Goal: Information Seeking & Learning: Learn about a topic

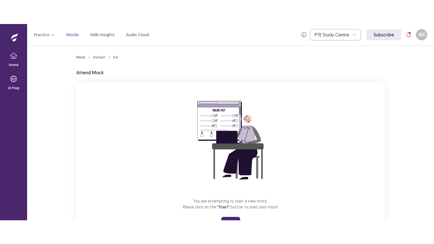
scroll to position [27, 0]
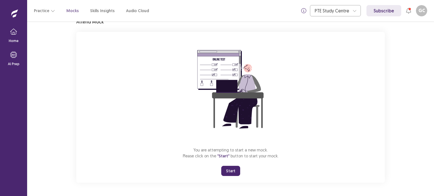
click at [232, 173] on button "Start" at bounding box center [230, 171] width 19 height 10
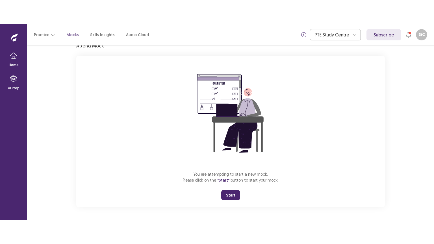
scroll to position [0, 0]
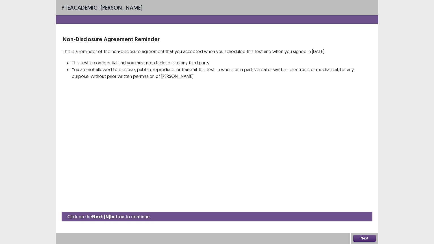
click at [361, 196] on button "Next" at bounding box center [364, 238] width 23 height 7
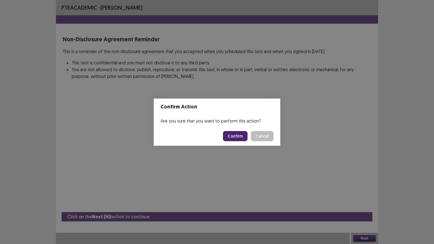
click at [241, 133] on button "Confirm" at bounding box center [235, 136] width 25 height 10
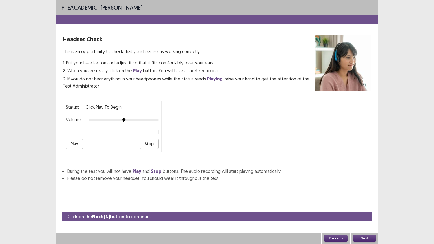
click at [72, 139] on button "Play" at bounding box center [74, 144] width 17 height 10
click at [367, 196] on button "Next" at bounding box center [364, 238] width 23 height 7
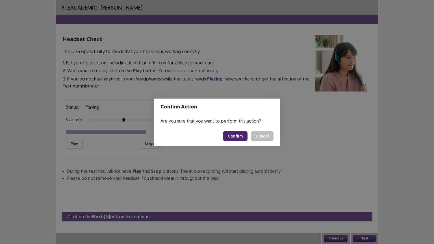
click at [243, 138] on button "Confirm" at bounding box center [235, 136] width 25 height 10
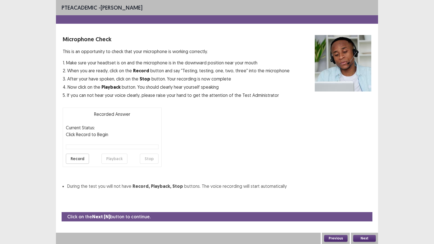
click at [81, 155] on button "Record" at bounding box center [77, 159] width 23 height 10
click at [153, 156] on button "Stop" at bounding box center [149, 159] width 19 height 10
click at [370, 196] on button "Next" at bounding box center [364, 238] width 23 height 7
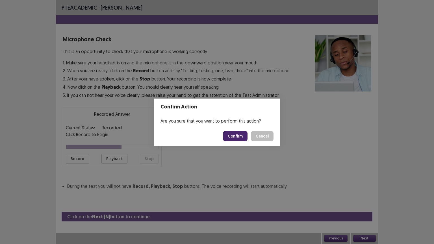
click at [231, 136] on button "Confirm" at bounding box center [235, 136] width 25 height 10
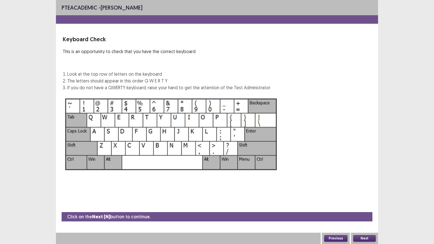
click at [372, 196] on button "Next" at bounding box center [364, 238] width 23 height 7
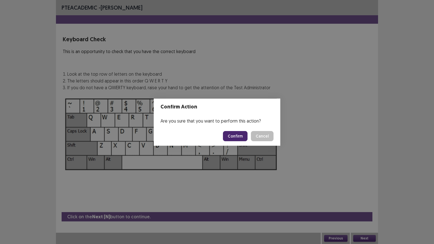
click at [242, 140] on button "Confirm" at bounding box center [235, 136] width 25 height 10
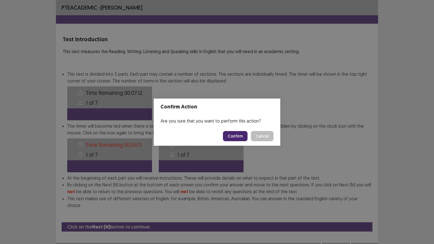
scroll to position [1, 0]
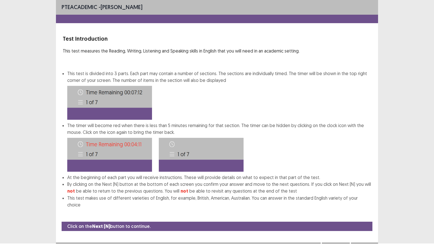
click at [363, 196] on button "Next" at bounding box center [364, 248] width 23 height 7
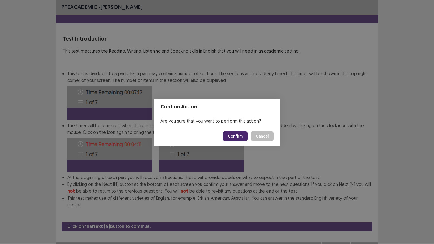
click at [237, 136] on button "Confirm" at bounding box center [235, 136] width 25 height 10
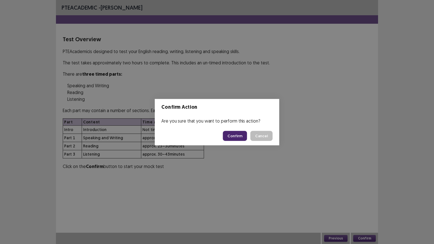
scroll to position [0, 0]
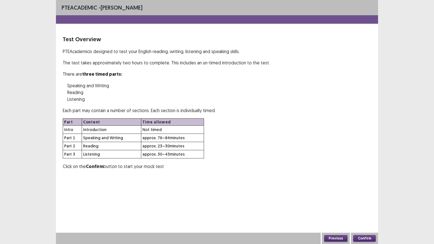
click at [368, 196] on button "Confirm" at bounding box center [364, 238] width 23 height 7
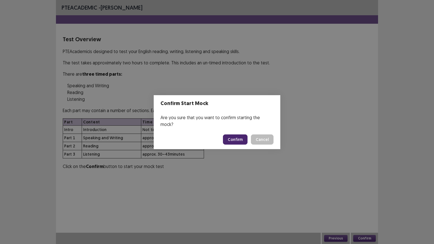
click at [234, 138] on button "Confirm" at bounding box center [235, 140] width 25 height 10
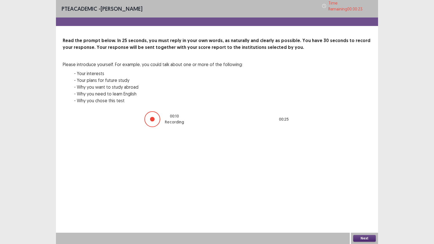
click at [382, 196] on div "PTE academic - [PERSON_NAME] Time Remaining 00 : 00 : 23 Read the prompt below.…" at bounding box center [217, 122] width 434 height 244
click at [363, 196] on button "Next" at bounding box center [364, 238] width 23 height 7
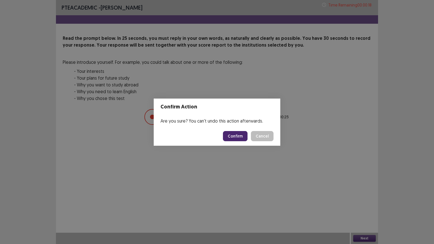
click at [236, 135] on button "Confirm" at bounding box center [235, 136] width 25 height 10
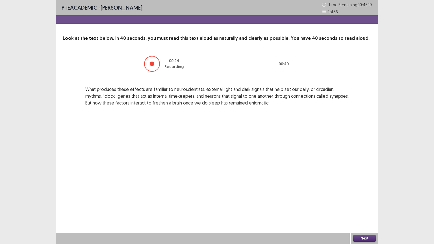
click at [358, 196] on button "Next" at bounding box center [364, 238] width 23 height 7
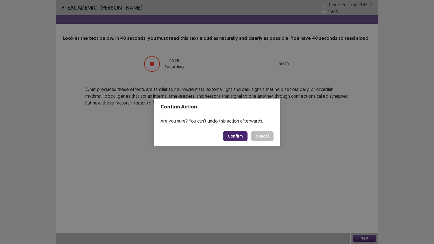
click at [235, 134] on button "Confirm" at bounding box center [235, 136] width 25 height 10
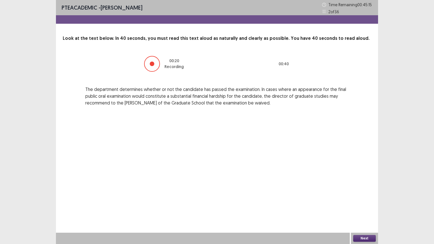
click at [358, 196] on button "Next" at bounding box center [364, 238] width 23 height 7
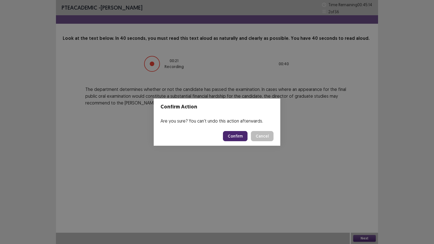
click at [236, 135] on button "Confirm" at bounding box center [235, 136] width 25 height 10
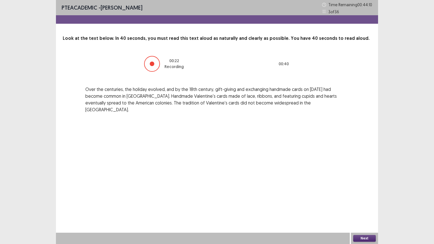
click at [360, 196] on button "Next" at bounding box center [364, 238] width 23 height 7
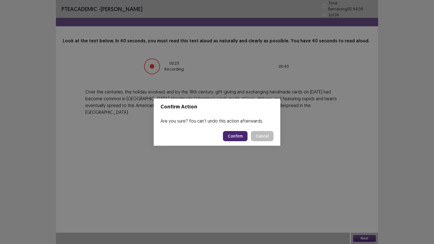
click at [240, 136] on button "Confirm" at bounding box center [235, 136] width 25 height 10
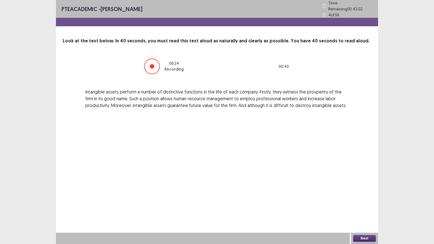
click at [368, 196] on button "Next" at bounding box center [364, 238] width 23 height 7
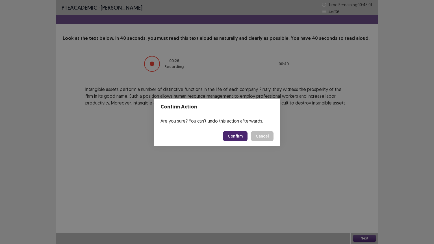
click at [235, 137] on button "Confirm" at bounding box center [235, 136] width 25 height 10
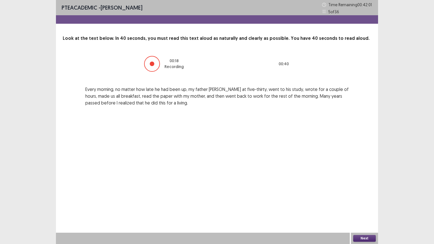
click at [359, 196] on button "Next" at bounding box center [364, 238] width 23 height 7
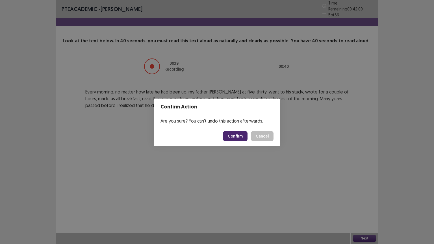
click at [243, 134] on button "Confirm" at bounding box center [235, 136] width 25 height 10
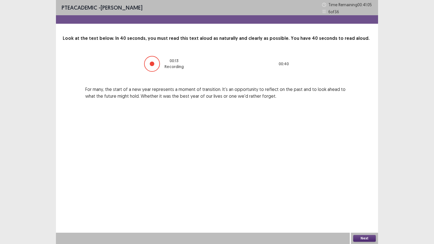
click at [352, 196] on div "Next" at bounding box center [364, 238] width 27 height 11
click at [354, 196] on button "Next" at bounding box center [364, 238] width 23 height 7
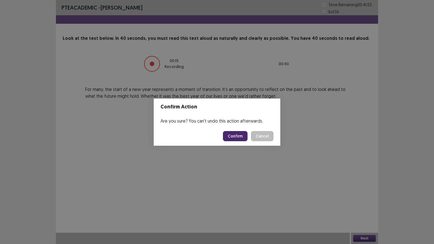
click at [242, 135] on button "Confirm" at bounding box center [235, 136] width 25 height 10
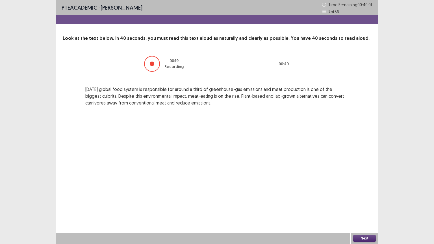
click at [357, 196] on button "Next" at bounding box center [364, 238] width 23 height 7
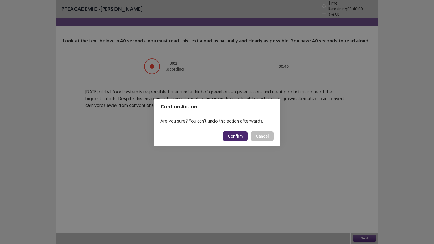
click at [233, 136] on button "Confirm" at bounding box center [235, 136] width 25 height 10
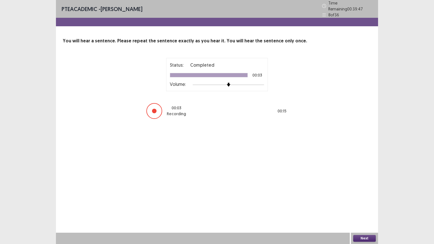
click at [367, 196] on button "Next" at bounding box center [364, 238] width 23 height 7
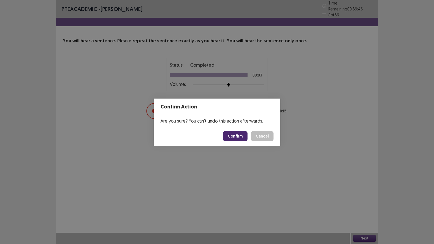
click at [230, 135] on button "Confirm" at bounding box center [235, 136] width 25 height 10
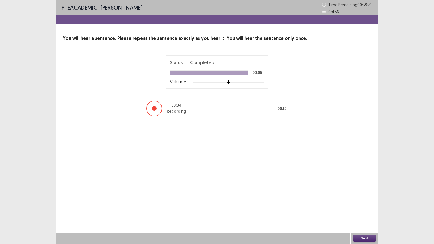
click at [365, 196] on button "Next" at bounding box center [364, 238] width 23 height 7
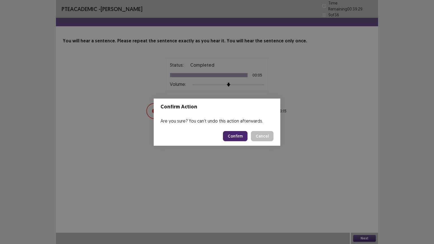
click at [241, 135] on button "Confirm" at bounding box center [235, 136] width 25 height 10
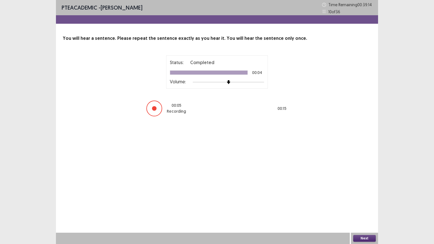
click at [358, 196] on button "Next" at bounding box center [364, 238] width 23 height 7
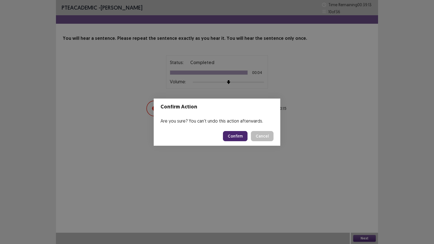
click at [240, 140] on button "Confirm" at bounding box center [235, 136] width 25 height 10
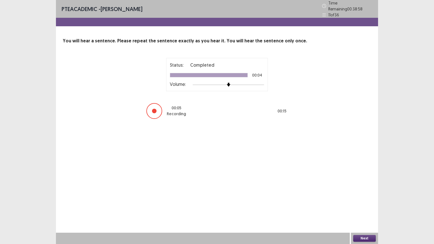
click at [362, 196] on button "Next" at bounding box center [364, 238] width 23 height 7
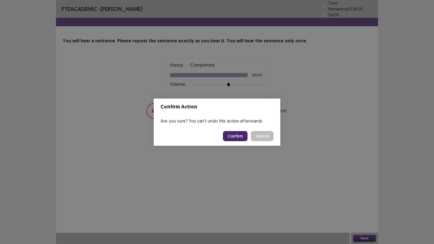
click at [237, 138] on button "Confirm" at bounding box center [235, 136] width 25 height 10
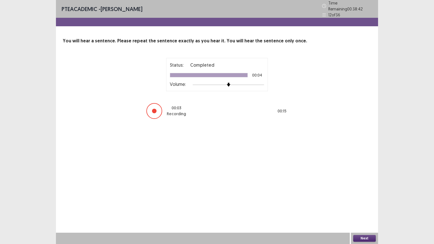
click at [358, 196] on button "Next" at bounding box center [364, 238] width 23 height 7
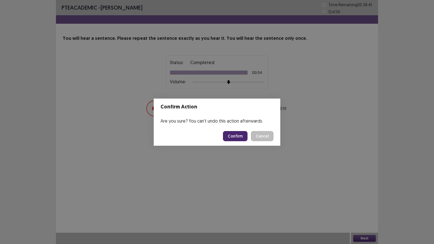
click at [242, 138] on button "Confirm" at bounding box center [235, 136] width 25 height 10
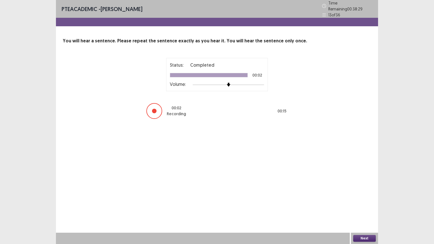
click at [359, 196] on button "Next" at bounding box center [364, 238] width 23 height 7
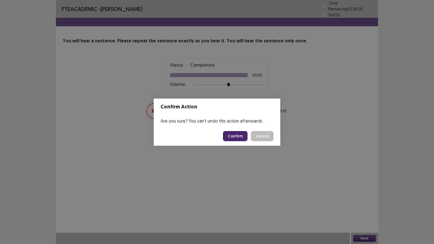
click at [240, 138] on button "Confirm" at bounding box center [235, 136] width 25 height 10
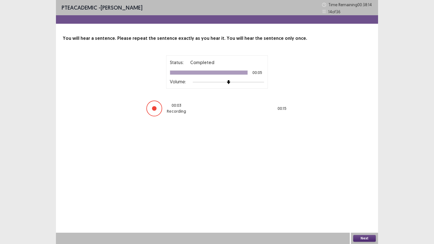
click at [367, 196] on button "Next" at bounding box center [364, 238] width 23 height 7
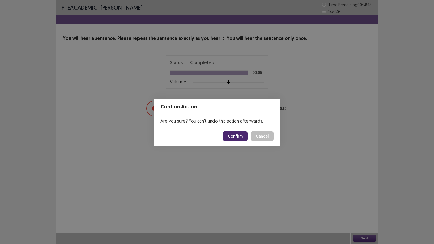
click at [235, 135] on button "Confirm" at bounding box center [235, 136] width 25 height 10
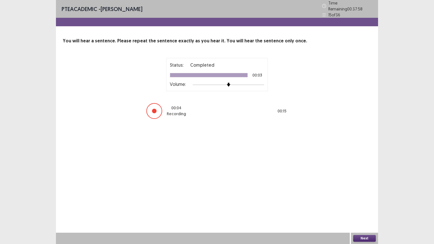
click at [365, 196] on button "Next" at bounding box center [364, 238] width 23 height 7
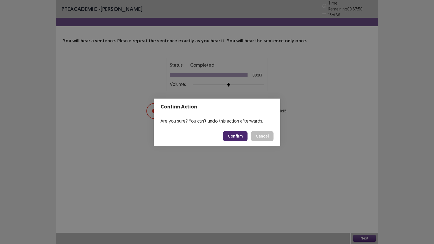
click at [247, 138] on button "Confirm" at bounding box center [235, 136] width 25 height 10
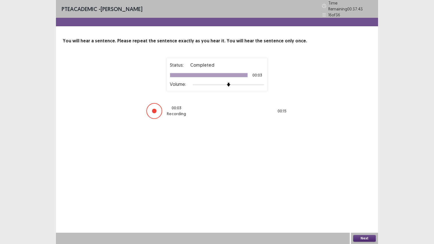
click at [363, 196] on button "Next" at bounding box center [364, 238] width 23 height 7
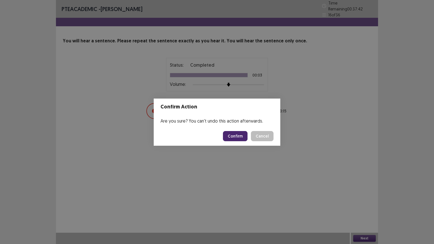
click at [244, 136] on button "Confirm" at bounding box center [235, 136] width 25 height 10
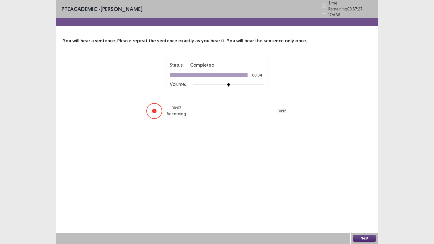
click at [362, 196] on div "PTE academic - [PERSON_NAME] Time Remaining 00 : 37 : 27 17 of 36 You will hear…" at bounding box center [217, 122] width 322 height 244
click at [367, 196] on button "Next" at bounding box center [364, 238] width 23 height 7
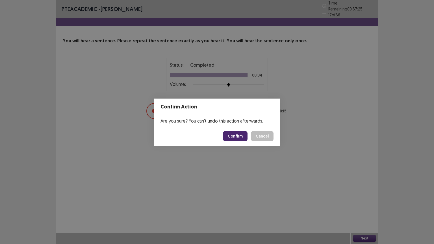
click at [240, 138] on button "Confirm" at bounding box center [235, 136] width 25 height 10
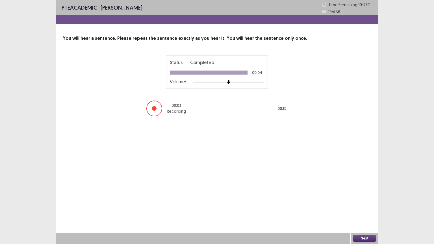
click at [366, 196] on button "Next" at bounding box center [364, 238] width 23 height 7
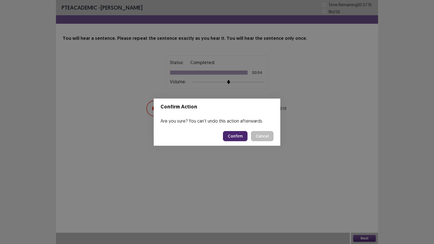
click at [238, 133] on button "Confirm" at bounding box center [235, 136] width 25 height 10
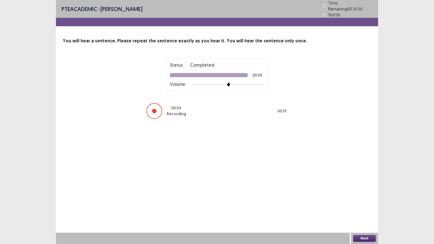
click at [362, 196] on button "Next" at bounding box center [364, 238] width 23 height 7
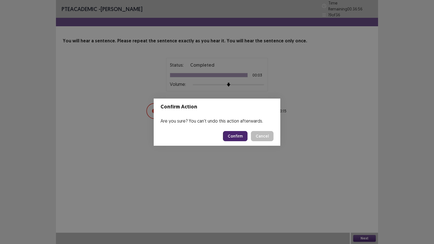
click at [233, 131] on button "Confirm" at bounding box center [235, 136] width 25 height 10
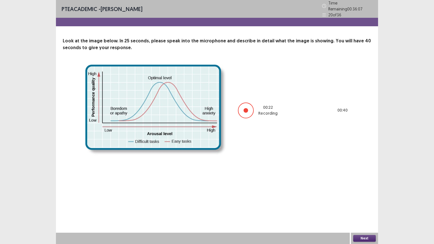
click at [370, 196] on button "Next" at bounding box center [364, 238] width 23 height 7
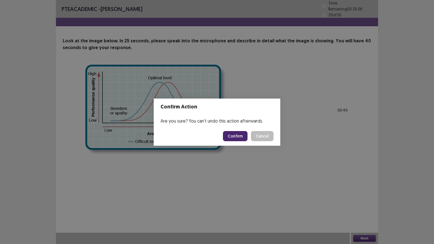
click at [234, 134] on button "Confirm" at bounding box center [235, 136] width 25 height 10
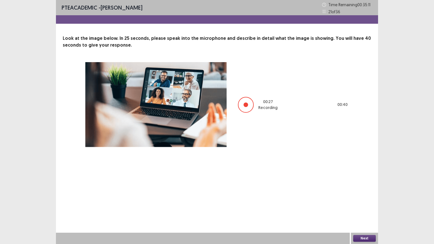
click at [366, 196] on div "Next" at bounding box center [364, 238] width 27 height 11
click at [366, 196] on button "Next" at bounding box center [364, 238] width 23 height 7
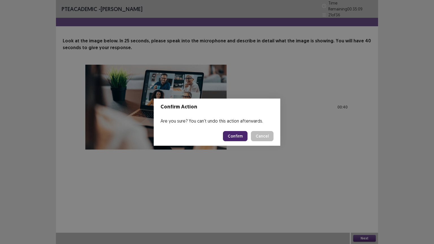
click at [242, 138] on button "Confirm" at bounding box center [235, 136] width 25 height 10
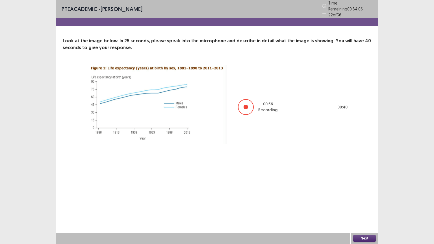
click at [362, 196] on button "Next" at bounding box center [364, 238] width 23 height 7
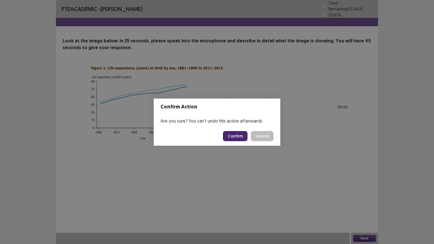
click at [238, 133] on button "Confirm" at bounding box center [235, 136] width 25 height 10
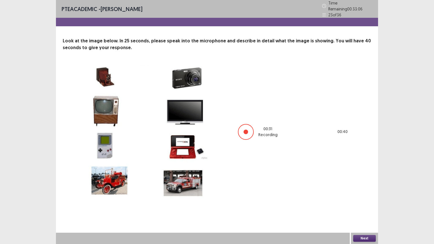
click at [363, 196] on button "Next" at bounding box center [364, 238] width 23 height 7
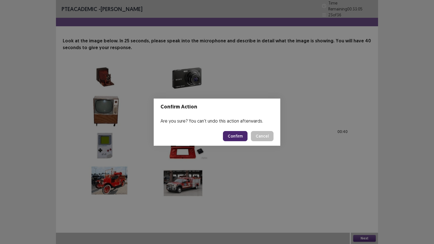
click at [238, 137] on button "Confirm" at bounding box center [235, 136] width 25 height 10
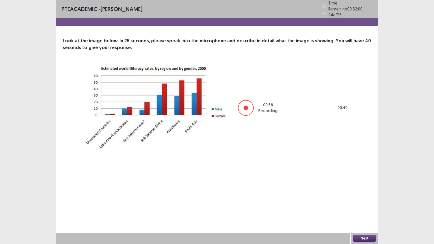
click at [363, 196] on button "Next" at bounding box center [364, 238] width 23 height 7
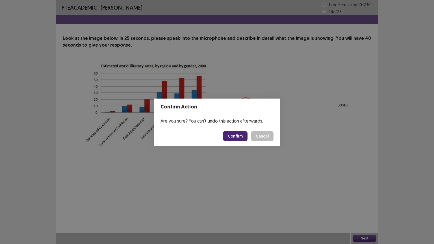
click at [245, 133] on button "Confirm" at bounding box center [235, 136] width 25 height 10
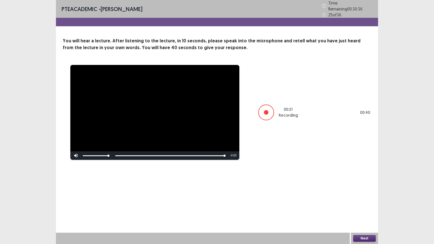
click at [373, 196] on button "Next" at bounding box center [364, 238] width 23 height 7
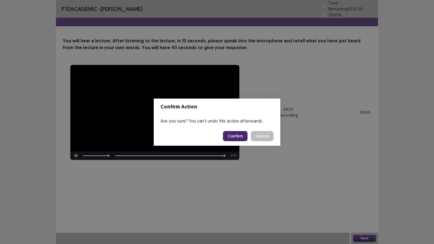
click at [233, 140] on button "Confirm" at bounding box center [235, 136] width 25 height 10
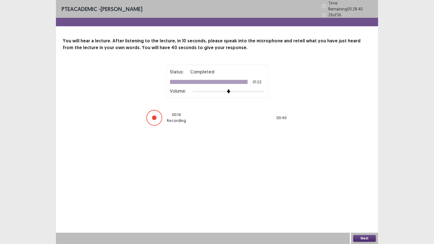
click at [367, 196] on button "Next" at bounding box center [364, 238] width 23 height 7
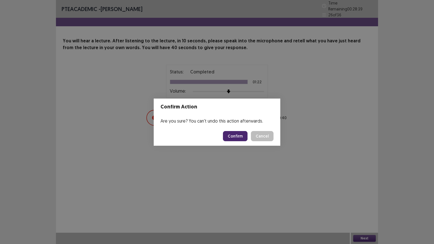
click at [237, 139] on button "Confirm" at bounding box center [235, 136] width 25 height 10
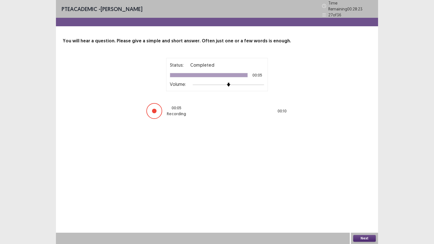
click at [362, 196] on button "Next" at bounding box center [364, 238] width 23 height 7
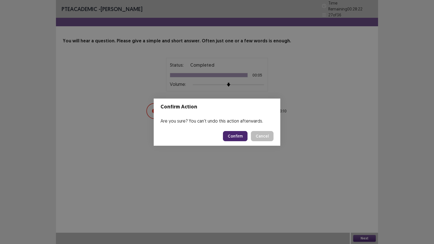
click at [233, 136] on button "Confirm" at bounding box center [235, 136] width 25 height 10
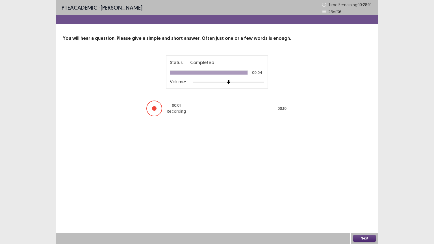
click at [358, 196] on button "Next" at bounding box center [364, 238] width 23 height 7
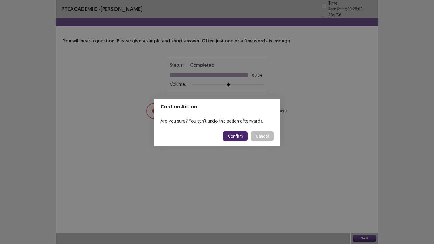
click at [236, 133] on button "Confirm" at bounding box center [235, 136] width 25 height 10
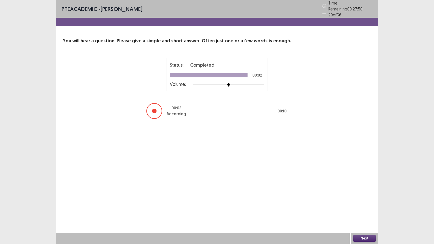
click at [370, 196] on button "Next" at bounding box center [364, 238] width 23 height 7
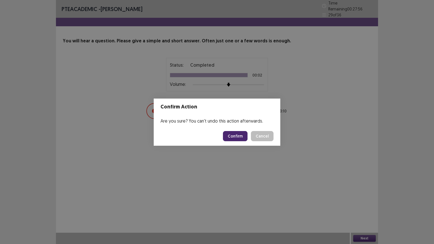
click at [231, 136] on button "Confirm" at bounding box center [235, 136] width 25 height 10
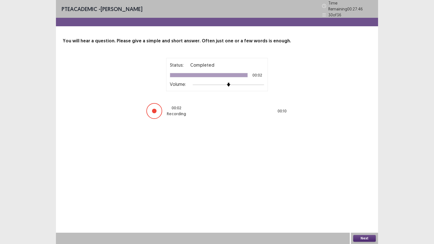
click at [357, 196] on button "Next" at bounding box center [364, 238] width 23 height 7
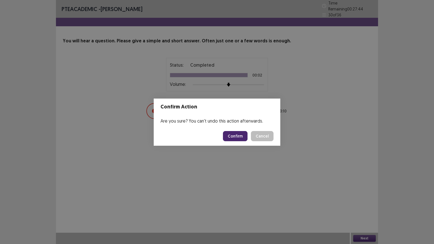
click at [225, 137] on footer "Confirm Cancel" at bounding box center [217, 136] width 127 height 19
click at [225, 137] on button "Confirm" at bounding box center [235, 136] width 25 height 10
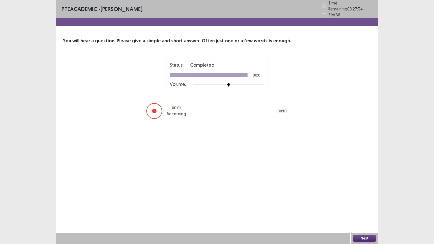
click at [365, 196] on button "Next" at bounding box center [364, 238] width 23 height 7
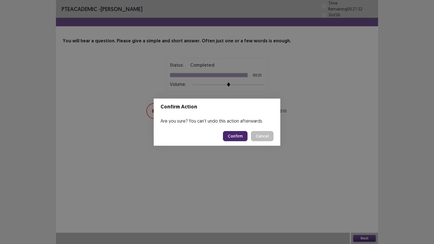
click at [235, 135] on button "Confirm" at bounding box center [235, 136] width 25 height 10
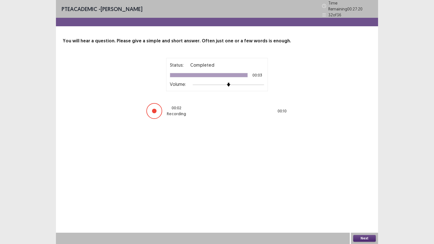
click at [360, 196] on button "Next" at bounding box center [364, 238] width 23 height 7
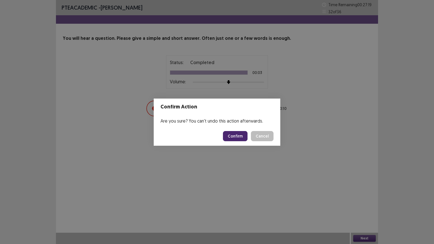
click at [242, 136] on button "Confirm" at bounding box center [235, 136] width 25 height 10
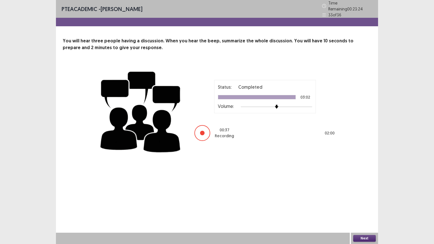
click at [358, 196] on button "Next" at bounding box center [364, 238] width 23 height 7
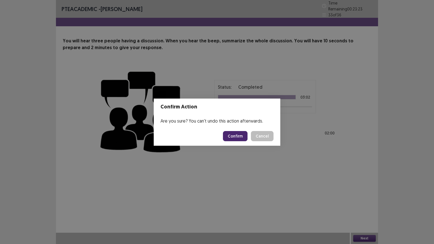
click at [236, 138] on button "Confirm" at bounding box center [235, 136] width 25 height 10
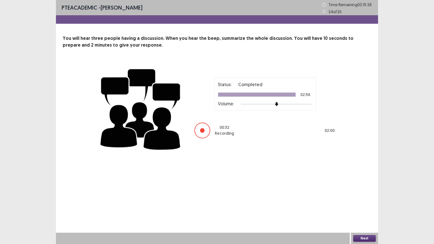
click at [369, 196] on button "Next" at bounding box center [364, 238] width 23 height 7
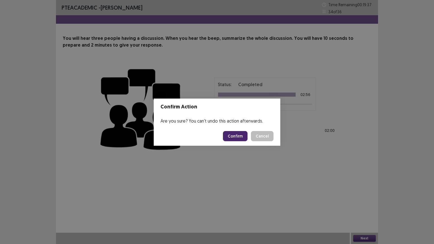
click at [231, 136] on button "Confirm" at bounding box center [235, 136] width 25 height 10
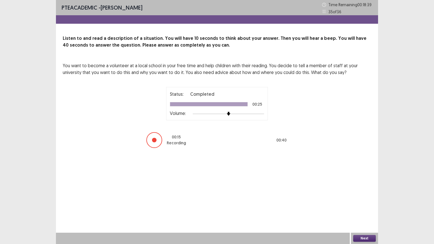
click at [370, 196] on button "Next" at bounding box center [364, 238] width 23 height 7
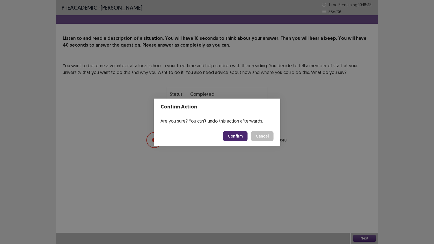
click at [235, 135] on button "Confirm" at bounding box center [235, 136] width 25 height 10
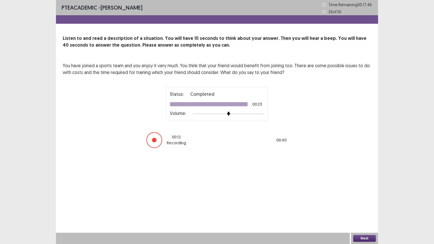
click at [366, 196] on button "Next" at bounding box center [364, 238] width 23 height 7
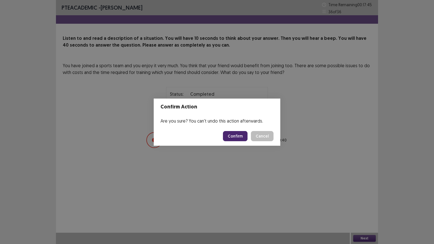
click at [238, 134] on button "Confirm" at bounding box center [235, 136] width 25 height 10
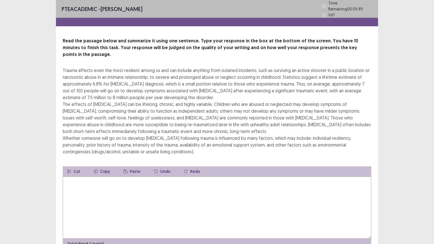
click at [155, 185] on textarea at bounding box center [217, 208] width 309 height 62
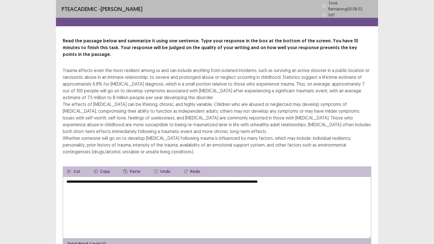
click at [223, 177] on textarea "**********" at bounding box center [217, 208] width 309 height 62
click at [296, 177] on textarea "**********" at bounding box center [217, 208] width 309 height 62
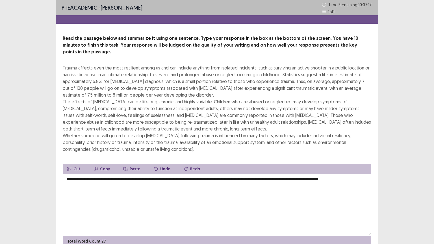
scroll to position [20, 0]
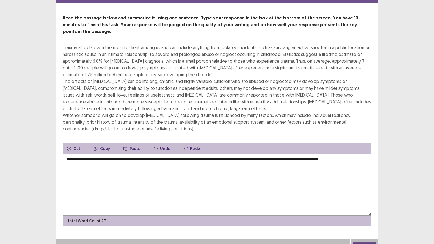
type textarea "**********"
click at [371, 196] on button "Next" at bounding box center [364, 245] width 23 height 7
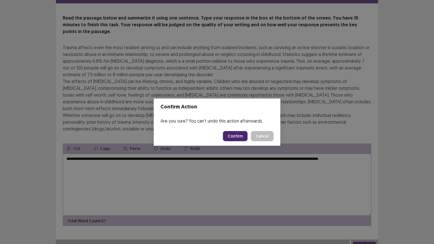
click at [242, 135] on button "Confirm" at bounding box center [235, 136] width 25 height 10
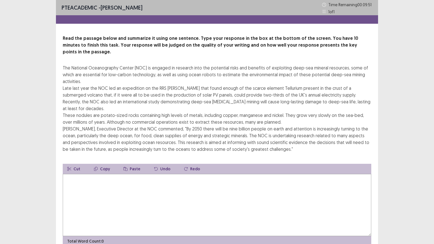
click at [162, 174] on textarea at bounding box center [217, 205] width 309 height 62
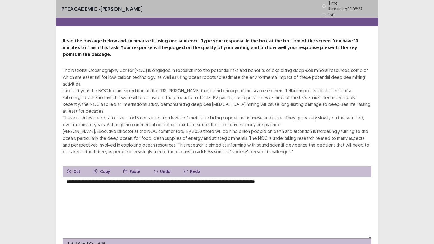
click at [229, 177] on textarea "**********" at bounding box center [217, 208] width 309 height 62
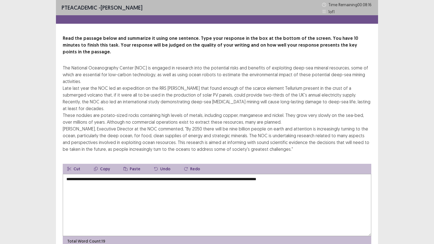
click at [313, 174] on textarea "**********" at bounding box center [217, 205] width 309 height 62
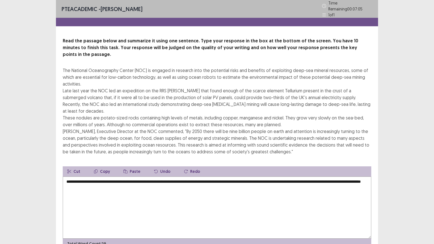
scroll to position [14, 0]
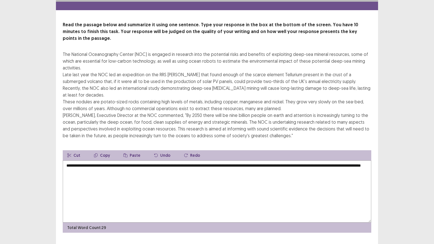
type textarea "**********"
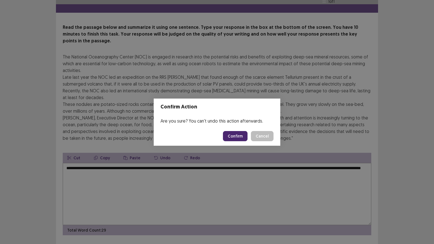
click at [231, 135] on button "Confirm" at bounding box center [235, 136] width 25 height 10
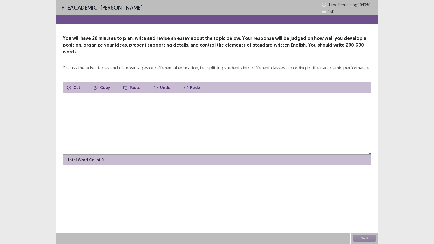
click at [186, 112] on textarea at bounding box center [217, 124] width 309 height 62
click at [104, 95] on textarea "**********" at bounding box center [217, 124] width 309 height 62
click at [99, 93] on textarea "**********" at bounding box center [217, 124] width 309 height 62
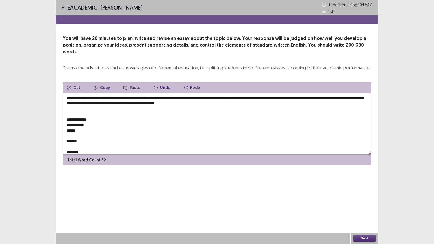
click at [267, 93] on textarea "**********" at bounding box center [217, 124] width 309 height 62
click at [250, 97] on textarea "**********" at bounding box center [217, 124] width 309 height 62
click at [67, 118] on textarea "**********" at bounding box center [217, 124] width 309 height 62
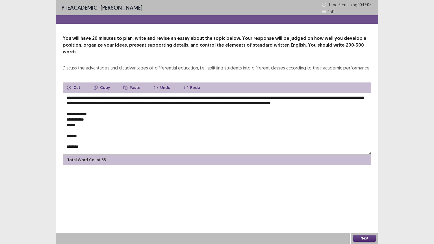
click at [97, 111] on textarea "**********" at bounding box center [217, 124] width 309 height 62
click at [116, 112] on textarea "**********" at bounding box center [217, 124] width 309 height 62
drag, startPoint x: 184, startPoint y: 111, endPoint x: 153, endPoint y: 113, distance: 31.1
click at [153, 113] on textarea "**********" at bounding box center [217, 124] width 309 height 62
click at [114, 113] on textarea "**********" at bounding box center [217, 124] width 309 height 62
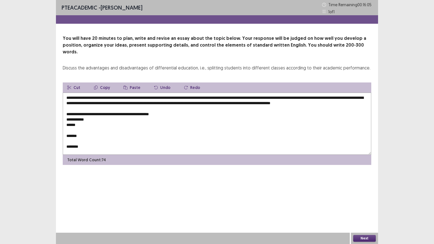
drag, startPoint x: 114, startPoint y: 113, endPoint x: 105, endPoint y: 113, distance: 8.5
click at [105, 113] on textarea "**********" at bounding box center [217, 124] width 309 height 62
drag, startPoint x: 175, startPoint y: 112, endPoint x: 142, endPoint y: 115, distance: 33.2
click at [142, 115] on textarea "**********" at bounding box center [217, 124] width 309 height 62
drag, startPoint x: 122, startPoint y: 90, endPoint x: 126, endPoint y: 90, distance: 4.8
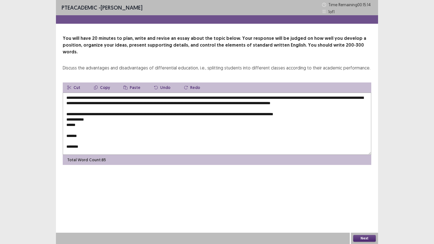
click at [126, 93] on textarea "**********" at bounding box center [217, 124] width 309 height 62
click at [123, 93] on textarea "**********" at bounding box center [217, 124] width 309 height 62
drag, startPoint x: 121, startPoint y: 91, endPoint x: 258, endPoint y: 92, distance: 137.0
click at [258, 93] on textarea "**********" at bounding box center [217, 124] width 309 height 62
click at [318, 109] on textarea "**********" at bounding box center [217, 124] width 309 height 62
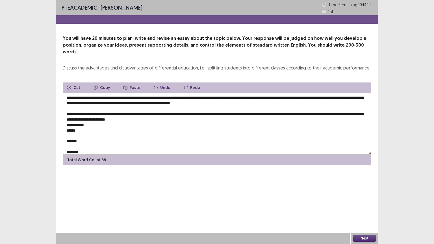
drag, startPoint x: 318, startPoint y: 110, endPoint x: 279, endPoint y: 143, distance: 51.4
click at [279, 143] on textarea "**********" at bounding box center [217, 124] width 309 height 62
click at [189, 109] on textarea "**********" at bounding box center [217, 124] width 309 height 62
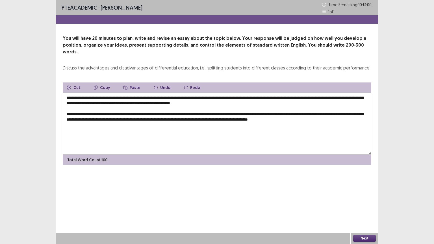
click at [122, 93] on textarea "**********" at bounding box center [217, 124] width 309 height 62
click at [348, 114] on textarea "**********" at bounding box center [217, 124] width 309 height 62
click at [349, 113] on textarea "**********" at bounding box center [217, 124] width 309 height 62
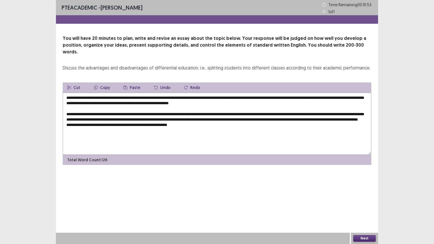
click at [212, 125] on textarea "**********" at bounding box center [217, 124] width 309 height 62
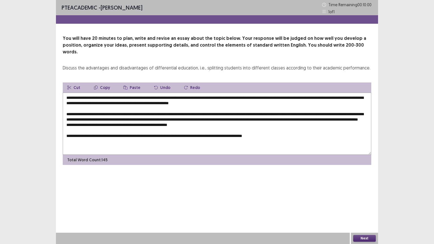
click at [214, 125] on textarea "**********" at bounding box center [217, 124] width 309 height 62
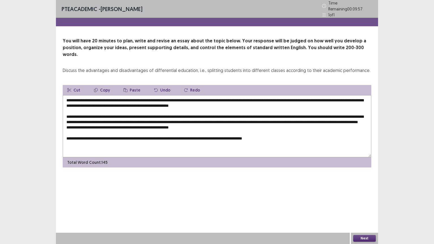
click at [312, 135] on textarea "**********" at bounding box center [217, 126] width 309 height 62
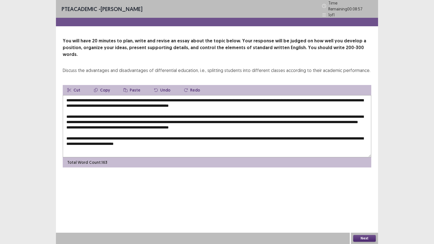
click at [142, 134] on textarea "**********" at bounding box center [217, 126] width 309 height 62
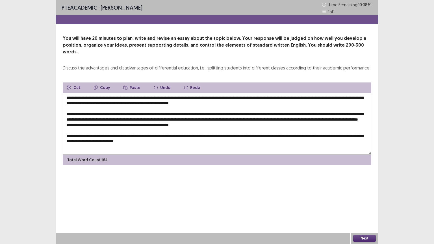
click at [235, 134] on textarea "**********" at bounding box center [217, 124] width 309 height 62
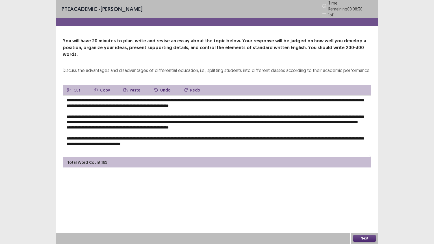
click at [208, 137] on textarea "**********" at bounding box center [217, 126] width 309 height 62
click at [209, 140] on textarea "**********" at bounding box center [217, 126] width 309 height 62
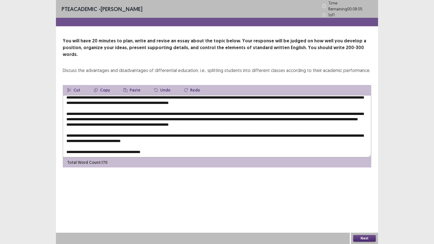
click at [108, 146] on textarea at bounding box center [217, 126] width 309 height 62
click at [158, 146] on textarea at bounding box center [217, 126] width 309 height 62
click at [204, 135] on textarea at bounding box center [217, 126] width 309 height 62
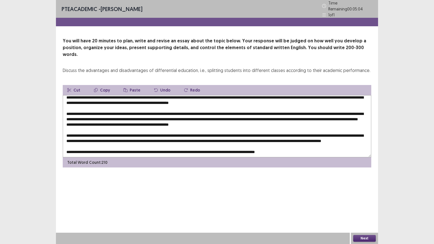
scroll to position [14, 0]
type textarea "**********"
click at [362, 196] on button "Next" at bounding box center [364, 238] width 23 height 7
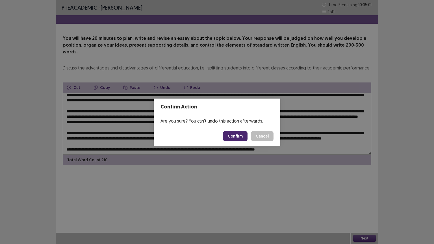
click at [238, 139] on button "Confirm" at bounding box center [235, 136] width 25 height 10
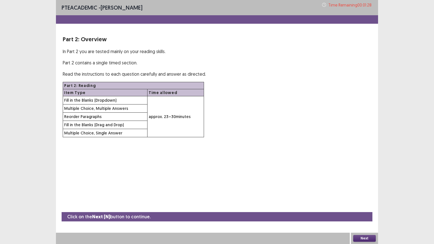
click at [370, 196] on button "Next" at bounding box center [364, 238] width 23 height 7
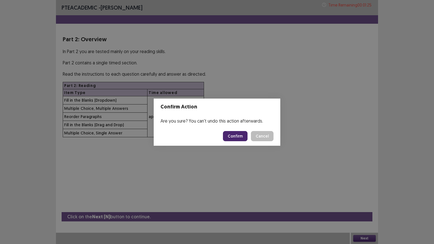
click at [242, 136] on button "Confirm" at bounding box center [235, 136] width 25 height 10
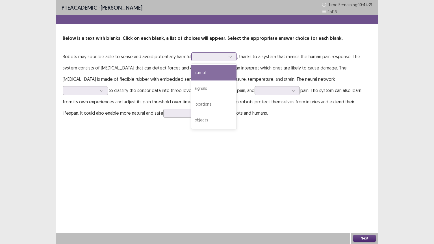
click at [204, 57] on div at bounding box center [210, 56] width 29 height 5
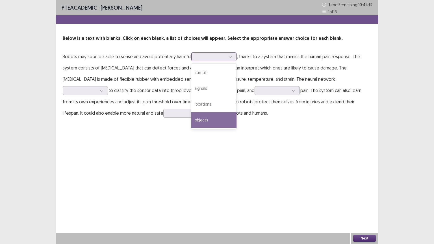
click at [216, 117] on div "objects" at bounding box center [213, 120] width 45 height 16
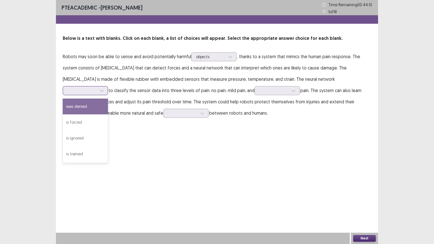
click at [97, 88] on div at bounding box center [82, 90] width 29 height 5
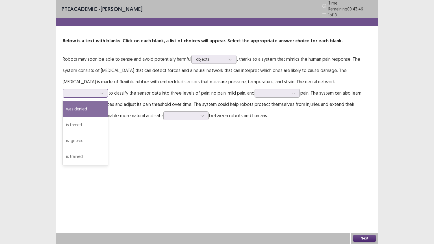
click at [108, 101] on div "was denied" at bounding box center [85, 109] width 45 height 16
click at [259, 92] on div at bounding box center [273, 92] width 29 height 5
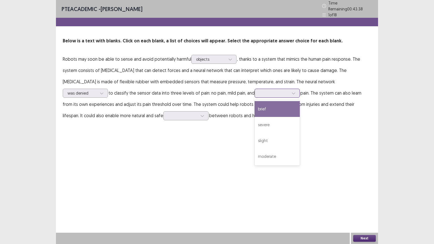
click at [255, 110] on div "brief" at bounding box center [277, 109] width 45 height 16
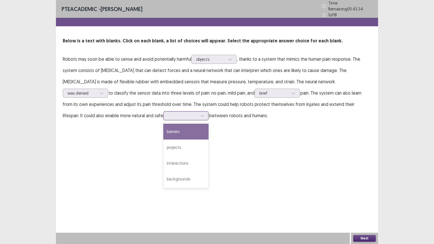
click at [168, 113] on div at bounding box center [182, 115] width 29 height 5
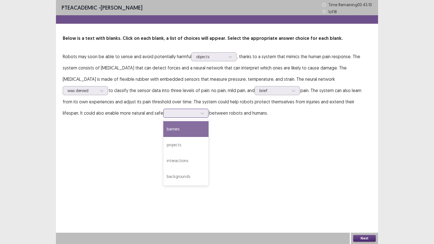
click at [163, 125] on div "barriers" at bounding box center [185, 129] width 45 height 16
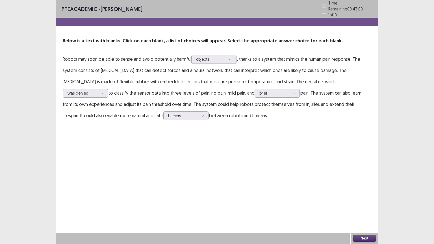
click at [362, 196] on button "Next" at bounding box center [364, 238] width 23 height 7
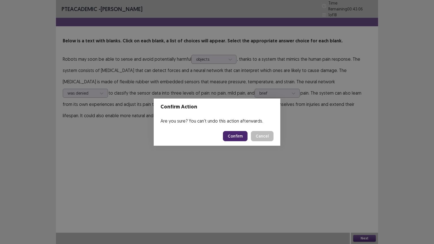
click at [238, 138] on button "Confirm" at bounding box center [235, 136] width 25 height 10
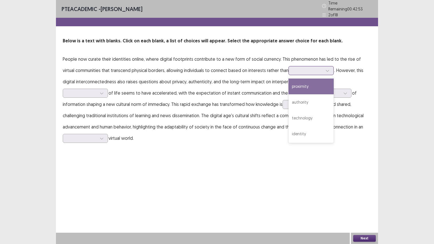
click at [288, 67] on div at bounding box center [310, 70] width 45 height 9
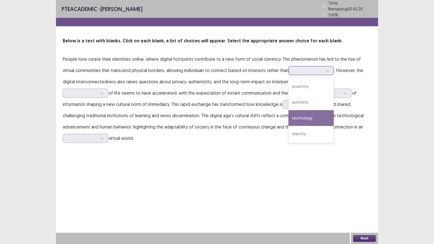
click at [299, 112] on div "technology" at bounding box center [310, 118] width 45 height 16
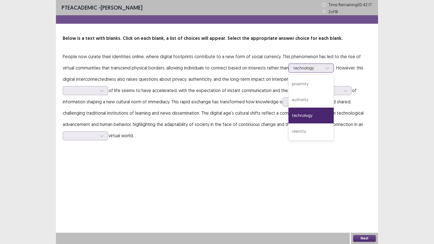
click at [305, 65] on div at bounding box center [307, 67] width 29 height 5
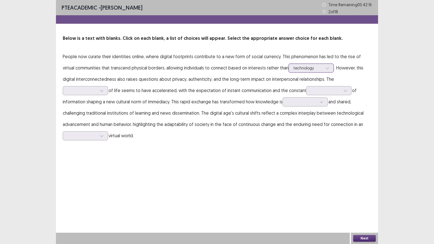
click at [305, 65] on div at bounding box center [307, 67] width 29 height 5
click at [97, 88] on div at bounding box center [82, 90] width 29 height 5
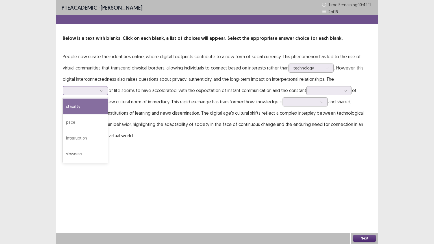
click at [108, 99] on div "stability" at bounding box center [85, 107] width 45 height 16
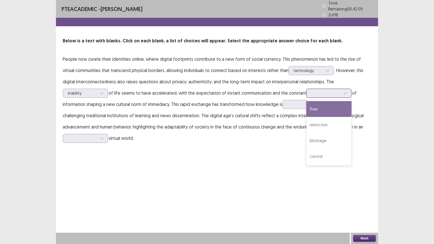
click at [311, 92] on div at bounding box center [325, 92] width 29 height 5
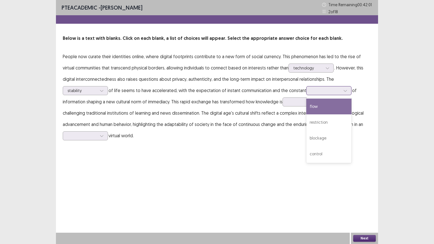
click at [306, 104] on div "flow" at bounding box center [328, 107] width 45 height 16
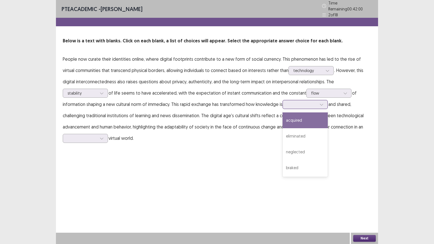
click at [287, 103] on div at bounding box center [301, 104] width 29 height 5
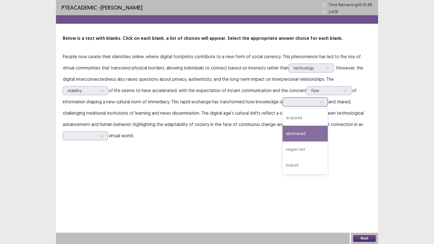
click at [283, 131] on div "eliminated" at bounding box center [305, 134] width 45 height 16
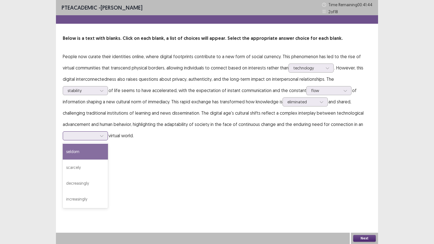
click at [97, 133] on div at bounding box center [82, 135] width 29 height 5
click at [108, 144] on div "seldom" at bounding box center [85, 152] width 45 height 16
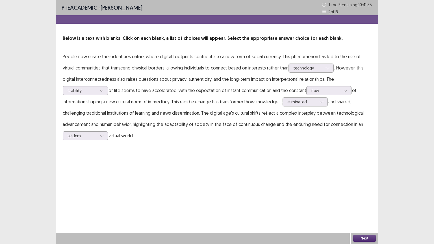
click at [372, 196] on button "Next" at bounding box center [364, 238] width 23 height 7
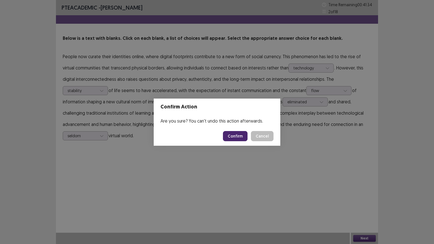
click at [238, 135] on button "Confirm" at bounding box center [235, 136] width 25 height 10
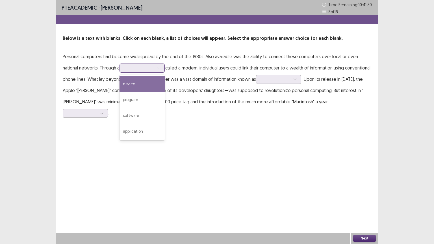
click at [137, 68] on div at bounding box center [138, 67] width 29 height 5
click at [130, 84] on div "device" at bounding box center [142, 84] width 45 height 16
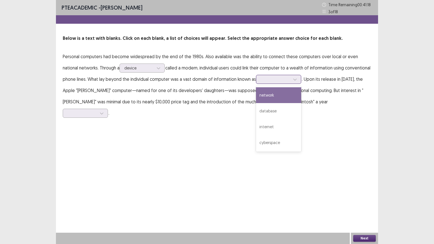
click at [278, 82] on div at bounding box center [275, 79] width 29 height 5
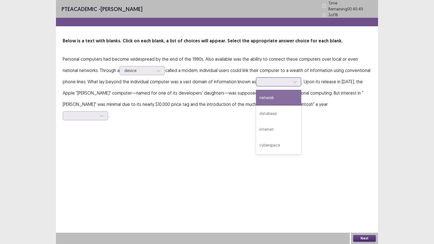
click at [272, 100] on div "network" at bounding box center [278, 98] width 45 height 16
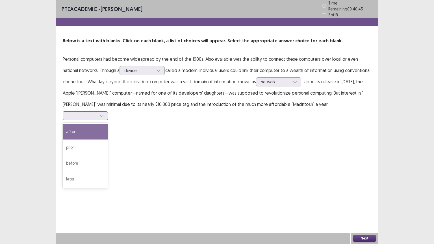
click at [97, 113] on div at bounding box center [82, 115] width 29 height 5
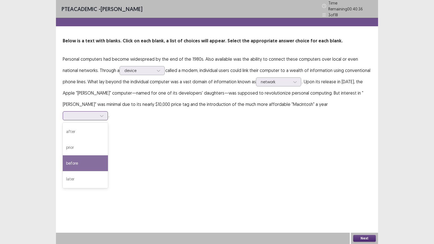
click at [108, 155] on div "before" at bounding box center [85, 163] width 45 height 16
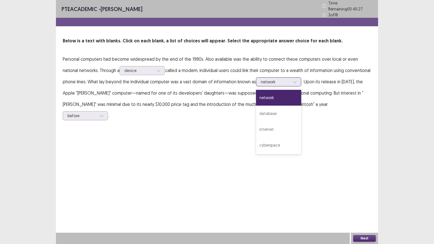
click at [279, 79] on div at bounding box center [275, 81] width 29 height 5
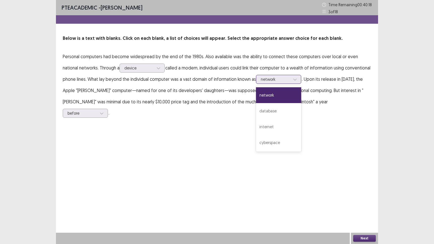
click at [279, 79] on div at bounding box center [275, 79] width 29 height 5
click at [279, 110] on div "database" at bounding box center [278, 111] width 45 height 16
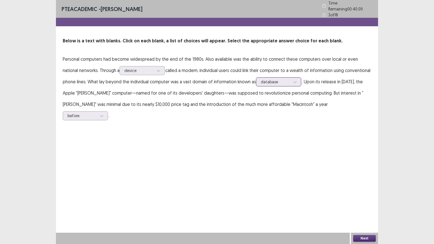
click at [281, 79] on div at bounding box center [275, 81] width 29 height 5
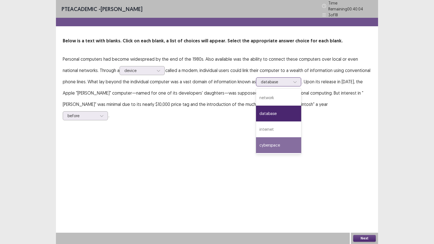
click at [280, 138] on div "cyberspace" at bounding box center [278, 145] width 45 height 16
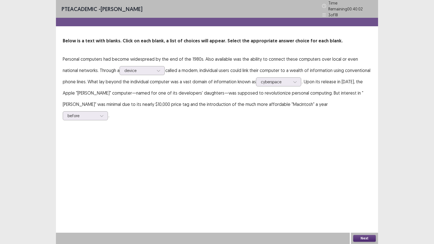
click at [362, 196] on button "Next" at bounding box center [364, 238] width 23 height 7
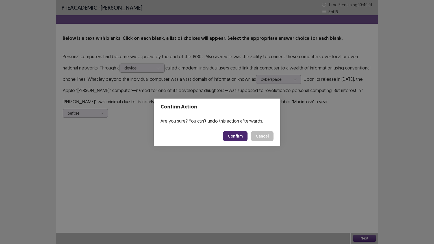
click at [238, 138] on button "Confirm" at bounding box center [235, 136] width 25 height 10
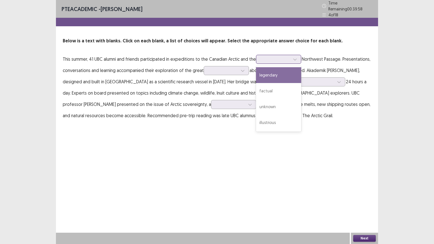
click at [281, 57] on div at bounding box center [275, 59] width 29 height 5
click at [274, 76] on div "legendary" at bounding box center [278, 75] width 45 height 16
click at [274, 60] on div "legendary" at bounding box center [275, 59] width 29 height 8
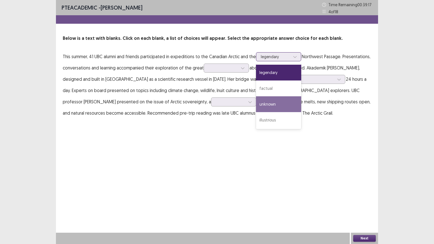
click at [274, 109] on div "unknown" at bounding box center [278, 104] width 45 height 16
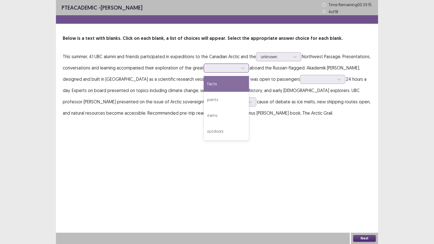
click at [228, 66] on div at bounding box center [223, 67] width 29 height 5
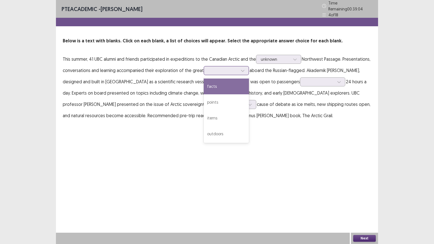
click at [244, 83] on div "facts" at bounding box center [226, 87] width 45 height 16
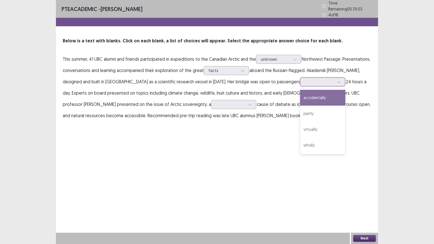
click at [305, 79] on div at bounding box center [319, 81] width 29 height 5
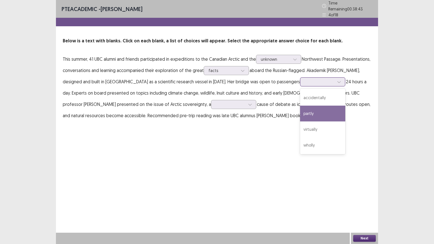
click at [300, 109] on div "partly" at bounding box center [322, 114] width 45 height 16
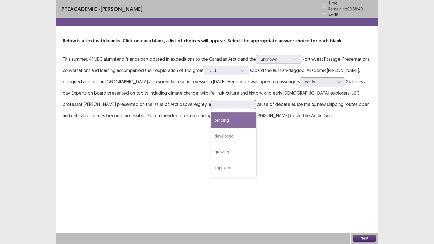
click at [246, 101] on div at bounding box center [250, 104] width 8 height 8
click at [211, 115] on div "tending" at bounding box center [233, 120] width 45 height 16
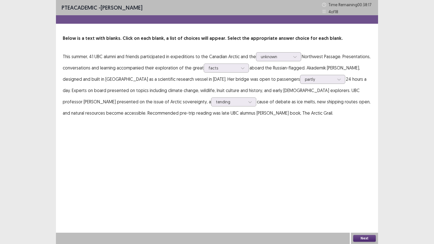
drag, startPoint x: 367, startPoint y: 235, endPoint x: 367, endPoint y: 238, distance: 3.4
click at [367, 196] on div "Next" at bounding box center [364, 238] width 27 height 11
click at [367, 196] on button "Next" at bounding box center [364, 238] width 23 height 7
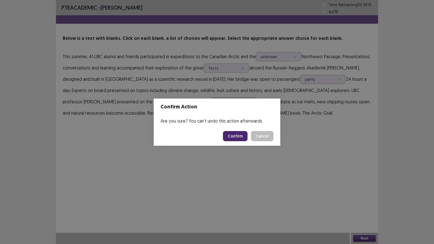
click at [237, 136] on button "Confirm" at bounding box center [235, 136] width 25 height 10
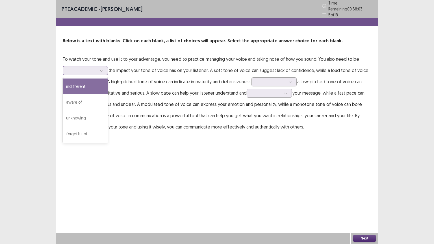
click at [102, 66] on div at bounding box center [101, 70] width 8 height 8
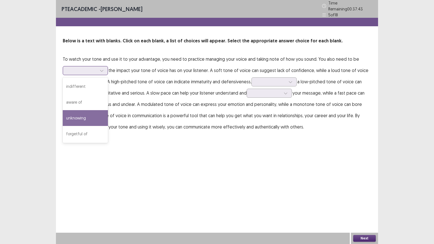
click at [93, 115] on div "unknowing" at bounding box center [85, 118] width 45 height 16
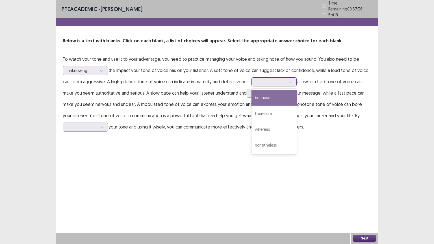
click at [283, 81] on div at bounding box center [270, 81] width 29 height 5
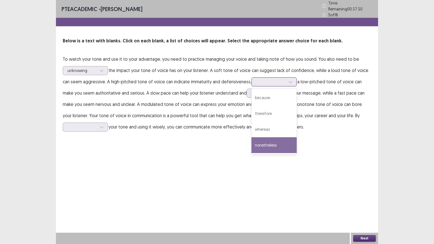
click at [281, 139] on div "nonetheless" at bounding box center [273, 145] width 45 height 16
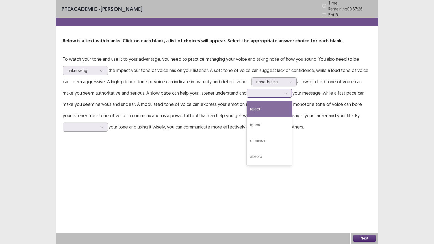
click at [267, 92] on div at bounding box center [265, 92] width 29 height 5
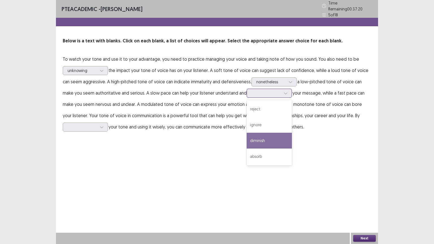
click at [268, 134] on div "diminish" at bounding box center [269, 141] width 45 height 16
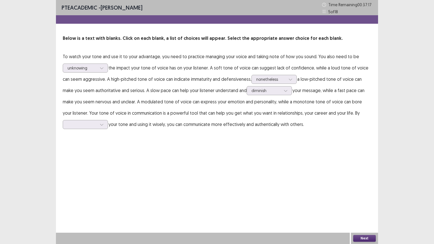
click at [98, 129] on p "To watch your tone and use it to your advantage, you need to practice managing …" at bounding box center [217, 90] width 309 height 79
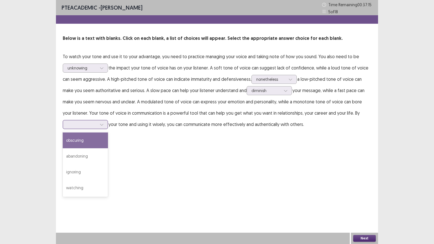
click at [98, 128] on div at bounding box center [101, 124] width 8 height 8
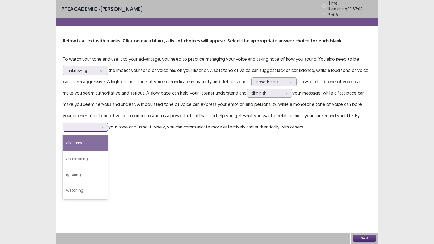
click at [97, 142] on div "obscuring" at bounding box center [85, 143] width 45 height 16
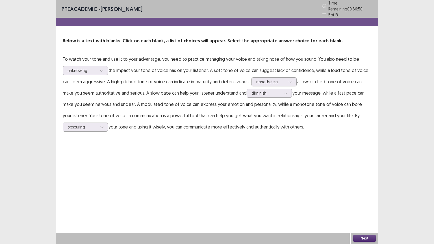
click at [357, 196] on button "Next" at bounding box center [364, 238] width 23 height 7
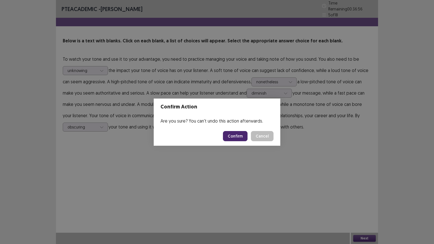
click at [239, 137] on button "Confirm" at bounding box center [235, 136] width 25 height 10
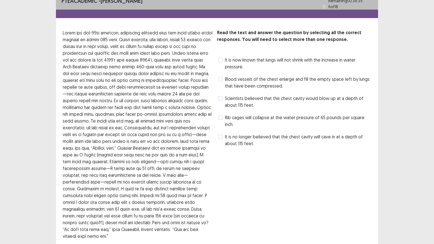
scroll to position [0, 0]
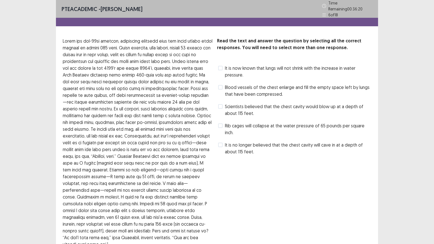
click at [292, 121] on div "Rib cages will collapse at the water pressure of 65 pounds per square inch." at bounding box center [294, 129] width 154 height 16
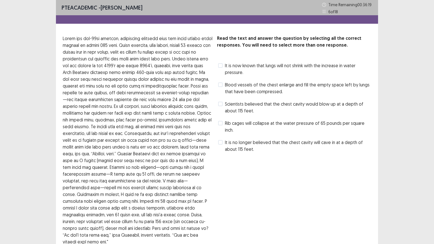
click at [289, 121] on span "Rib cages will collapse at the water pressure of 65 pounds per square inch." at bounding box center [298, 127] width 146 height 14
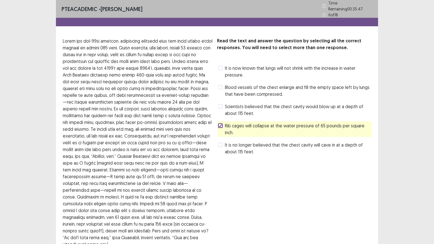
click at [263, 108] on span "Scientists believed that the chest cavity would blow up at a depth of about 115…" at bounding box center [298, 110] width 146 height 14
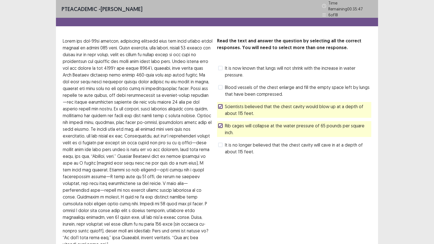
scroll to position [46, 0]
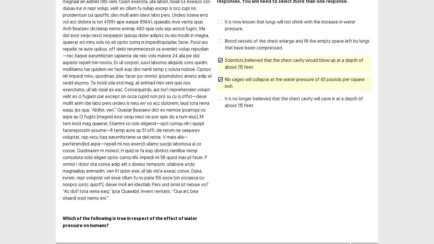
click at [365, 196] on button "Next" at bounding box center [364, 248] width 23 height 7
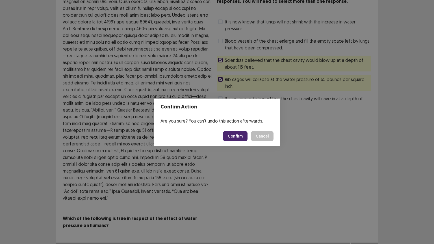
click at [237, 137] on button "Confirm" at bounding box center [235, 136] width 25 height 10
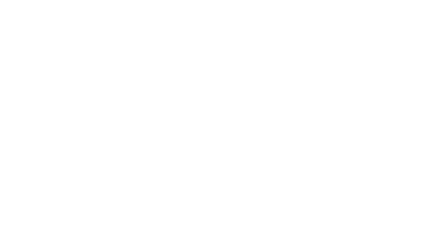
scroll to position [0, 0]
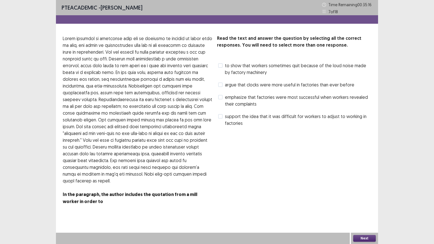
click at [237, 70] on span "to show that workers sometimes quit because of the loud noise made by factory m…" at bounding box center [298, 69] width 146 height 14
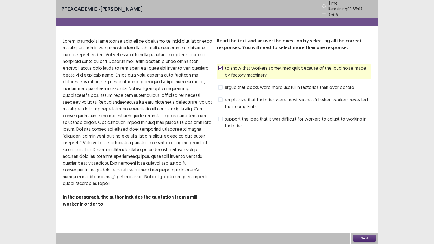
click at [363, 196] on button "Next" at bounding box center [364, 238] width 23 height 7
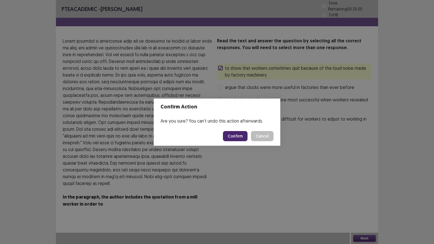
click at [230, 135] on button "Confirm" at bounding box center [235, 136] width 25 height 10
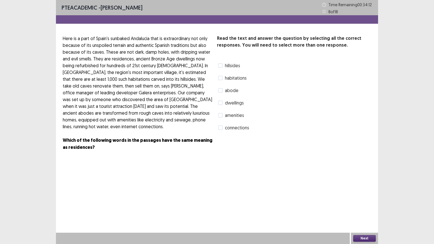
click at [234, 130] on span "connections" at bounding box center [237, 127] width 24 height 7
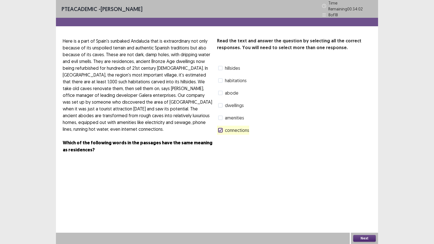
click at [240, 114] on span "amenities" at bounding box center [234, 117] width 19 height 7
click at [373, 196] on button "Next" at bounding box center [364, 238] width 23 height 7
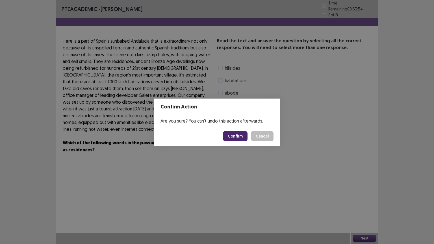
click at [240, 136] on button "Confirm" at bounding box center [235, 136] width 25 height 10
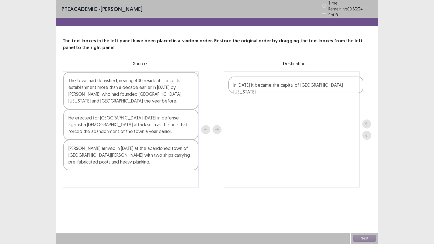
drag, startPoint x: 151, startPoint y: 118, endPoint x: 322, endPoint y: 85, distance: 173.8
click at [322, 85] on div "The town had flourished, nearing 400 residents, since its establishment more th…" at bounding box center [217, 129] width 309 height 116
click at [136, 155] on div "[PERSON_NAME] arrived in [DATE] at the abandoned town of [GEOGRAPHIC_DATA][PERS…" at bounding box center [130, 155] width 135 height 31
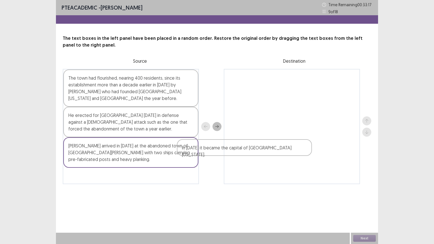
drag, startPoint x: 254, startPoint y: 79, endPoint x: 138, endPoint y: 133, distance: 127.7
click at [138, 133] on div "The town had flourished, nearing 400 residents, since its establishment more th…" at bounding box center [217, 126] width 309 height 115
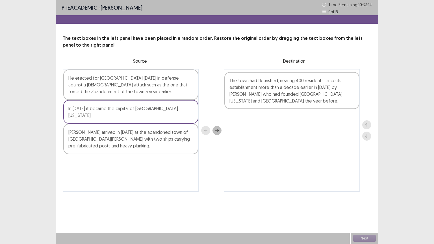
drag, startPoint x: 141, startPoint y: 86, endPoint x: 305, endPoint y: 89, distance: 163.6
click at [305, 89] on div "The town had flourished, nearing 400 residents, since its establishment more th…" at bounding box center [217, 130] width 309 height 123
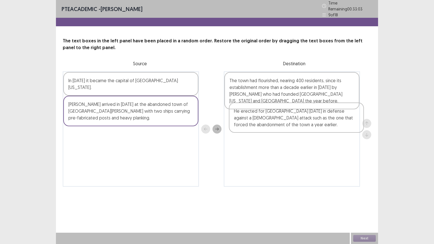
drag, startPoint x: 169, startPoint y: 84, endPoint x: 337, endPoint y: 118, distance: 171.6
click at [337, 118] on div "He erected for [GEOGRAPHIC_DATA] [DATE] in defense against a [DEMOGRAPHIC_DATA]…" at bounding box center [217, 128] width 309 height 115
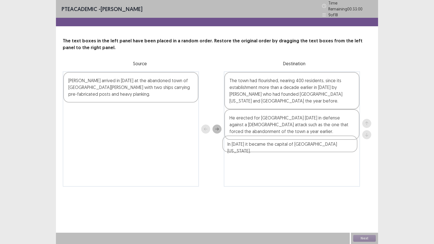
drag, startPoint x: 168, startPoint y: 80, endPoint x: 329, endPoint y: 147, distance: 174.5
click at [329, 147] on div "In [DATE] it became the capital of [GEOGRAPHIC_DATA][US_STATE]. [PERSON_NAME] a…" at bounding box center [217, 128] width 309 height 115
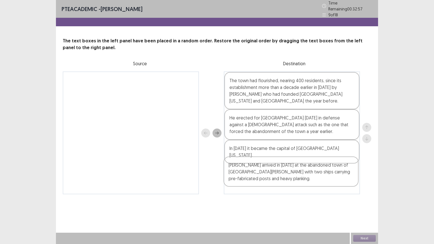
drag, startPoint x: 137, startPoint y: 85, endPoint x: 300, endPoint y: 173, distance: 185.5
click at [300, 173] on div "[PERSON_NAME] arrived in [DATE] at the abandoned town of [GEOGRAPHIC_DATA][PERS…" at bounding box center [217, 132] width 309 height 123
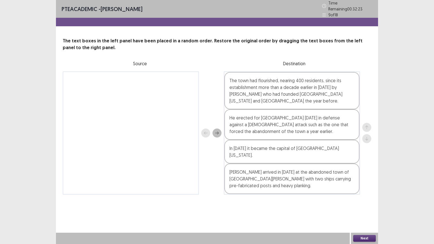
click at [370, 196] on button "Next" at bounding box center [364, 238] width 23 height 7
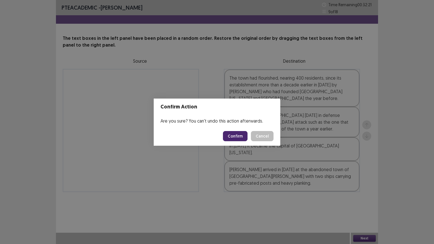
click at [240, 138] on button "Confirm" at bounding box center [235, 136] width 25 height 10
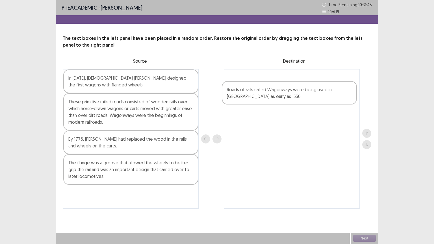
drag, startPoint x: 130, startPoint y: 107, endPoint x: 293, endPoint y: 96, distance: 163.7
click at [293, 96] on div "In [DATE], [DEMOGRAPHIC_DATA] [PERSON_NAME] designed the first wagons with flan…" at bounding box center [217, 139] width 309 height 140
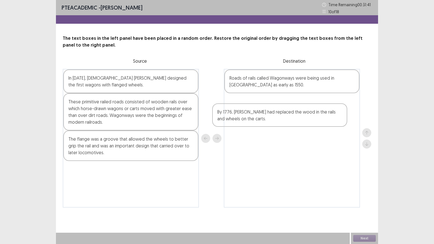
drag, startPoint x: 105, startPoint y: 145, endPoint x: 259, endPoint y: 119, distance: 156.5
click at [259, 119] on div "In [DATE], [DEMOGRAPHIC_DATA] [PERSON_NAME] designed the first wagons with flan…" at bounding box center [217, 138] width 309 height 139
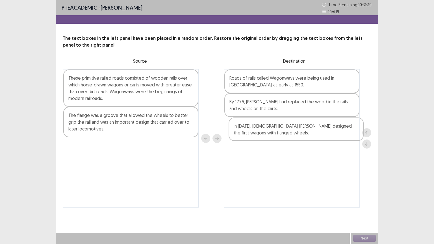
drag, startPoint x: 125, startPoint y: 78, endPoint x: 290, endPoint y: 126, distance: 172.5
click at [290, 126] on div "In [DATE], [DEMOGRAPHIC_DATA] [PERSON_NAME] designed the first wagons with flan…" at bounding box center [217, 138] width 309 height 139
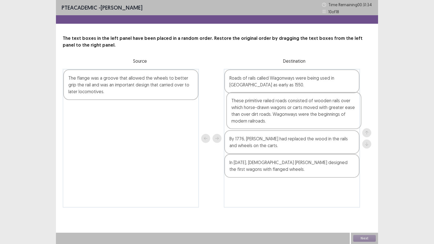
drag, startPoint x: 136, startPoint y: 84, endPoint x: 304, endPoint y: 107, distance: 170.1
click at [304, 107] on div "These primitive railed roads consisted of wooden rails over which horse-drawn w…" at bounding box center [217, 138] width 309 height 139
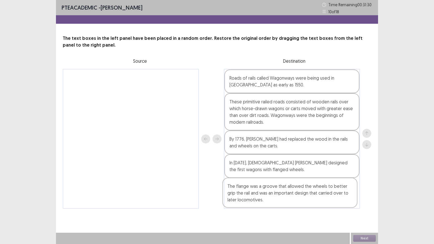
drag, startPoint x: 162, startPoint y: 89, endPoint x: 324, endPoint y: 198, distance: 194.4
click at [324, 196] on div "The flange was a groove that allowed the wheels to better grip the rail and was…" at bounding box center [217, 139] width 309 height 140
click at [363, 196] on button "Next" at bounding box center [364, 238] width 23 height 7
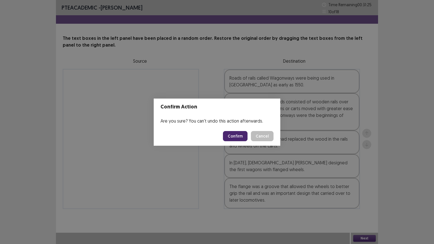
click at [240, 137] on button "Confirm" at bounding box center [235, 136] width 25 height 10
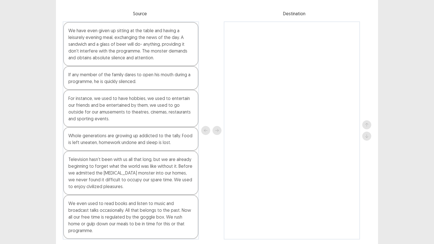
scroll to position [47, 0]
click at [124, 175] on div "Television hasn't been with us all that long, but we are already beginning to f…" at bounding box center [130, 173] width 135 height 44
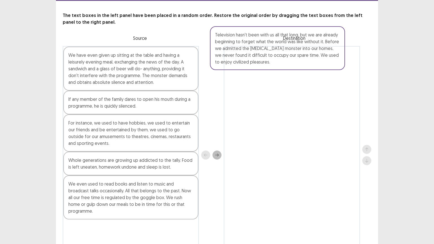
scroll to position [25, 0]
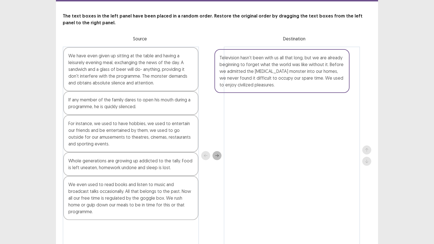
drag, startPoint x: 110, startPoint y: 147, endPoint x: 263, endPoint y: 58, distance: 177.3
click at [263, 58] on div "We have even given up sitting at the table and having a leisurely evening meal,…" at bounding box center [217, 156] width 309 height 218
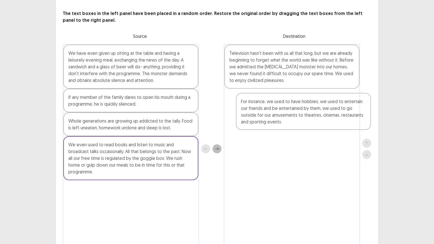
drag, startPoint x: 84, startPoint y: 137, endPoint x: 257, endPoint y: 118, distance: 174.0
click at [257, 118] on div "We have even given up sitting at the table and having a leisurely evening meal,…" at bounding box center [217, 149] width 309 height 210
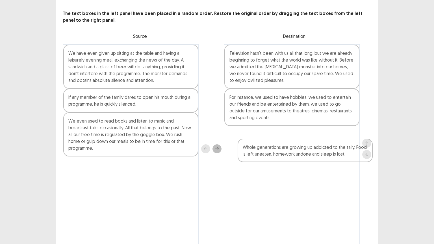
drag, startPoint x: 107, startPoint y: 128, endPoint x: 294, endPoint y: 156, distance: 188.6
click at [294, 156] on div "We have even given up sitting at the table and having a leisurely evening meal,…" at bounding box center [217, 149] width 309 height 210
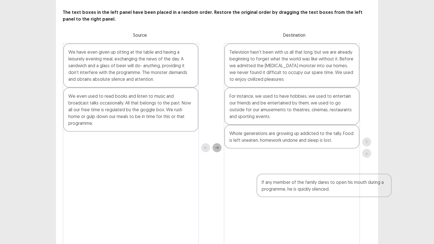
scroll to position [27, 0]
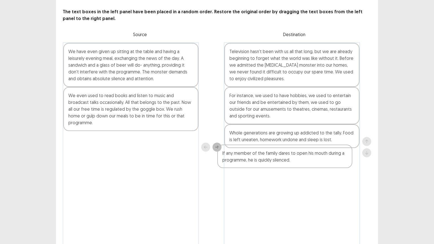
drag, startPoint x: 139, startPoint y: 106, endPoint x: 300, endPoint y: 164, distance: 170.6
click at [300, 164] on div "We have even given up sitting at the table and having a leisurely evening meal,…" at bounding box center [217, 147] width 309 height 210
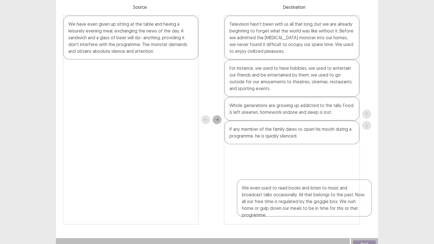
scroll to position [56, 0]
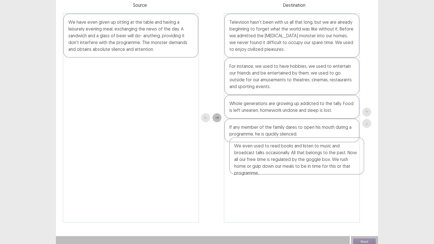
drag, startPoint x: 144, startPoint y: 100, endPoint x: 316, endPoint y: 152, distance: 180.0
click at [316, 152] on div "We have even given up sitting at the table and having a leisurely evening meal,…" at bounding box center [217, 118] width 309 height 210
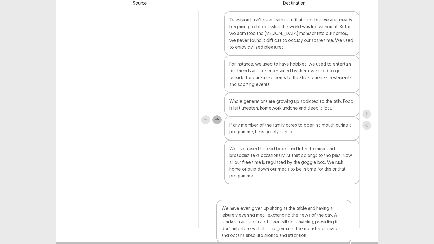
scroll to position [59, 0]
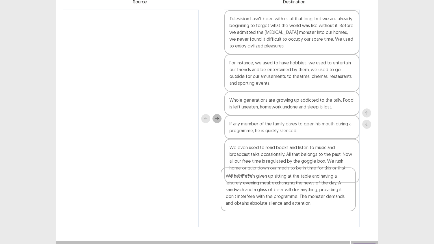
drag, startPoint x: 171, startPoint y: 45, endPoint x: 338, endPoint y: 204, distance: 231.2
click at [338, 196] on div "We have even given up sitting at the table and having a leisurely evening meal,…" at bounding box center [217, 119] width 309 height 218
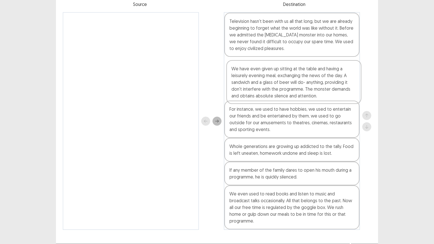
drag, startPoint x: 292, startPoint y: 195, endPoint x: 294, endPoint y: 76, distance: 118.4
click at [294, 76] on div "Television hasn't been with us all that long, but we are already beginning to f…" at bounding box center [292, 121] width 136 height 218
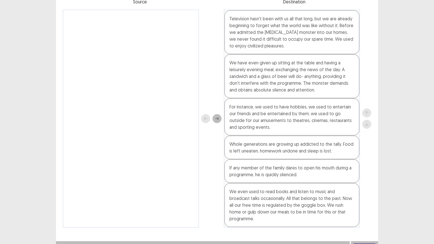
click at [366, 196] on button "Next" at bounding box center [364, 247] width 23 height 7
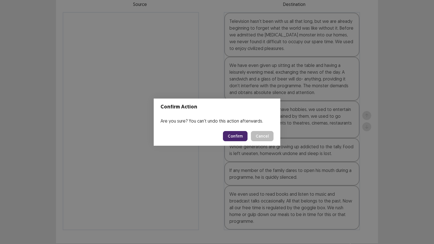
click at [233, 132] on button "Confirm" at bounding box center [235, 136] width 25 height 10
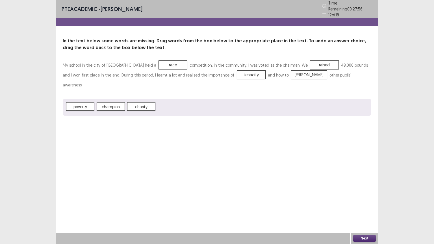
click at [369, 196] on div "Next" at bounding box center [364, 238] width 27 height 11
click at [360, 196] on button "Next" at bounding box center [364, 238] width 23 height 7
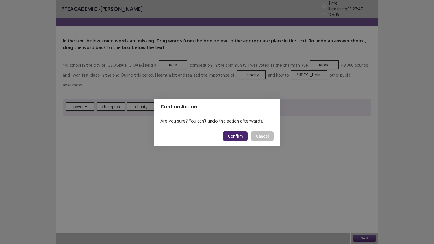
click at [233, 137] on button "Confirm" at bounding box center [235, 136] width 25 height 10
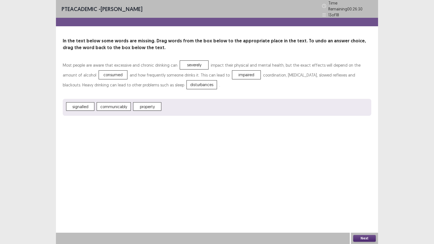
click at [373, 196] on button "Next" at bounding box center [364, 238] width 23 height 7
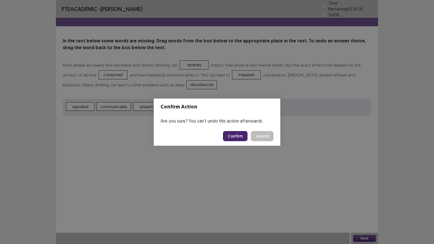
click at [229, 133] on button "Confirm" at bounding box center [235, 136] width 25 height 10
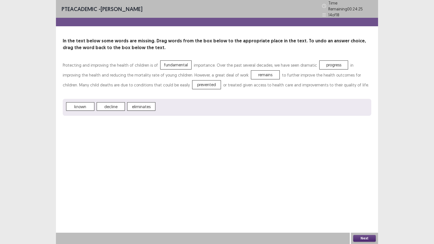
click at [358, 196] on button "Next" at bounding box center [364, 238] width 23 height 7
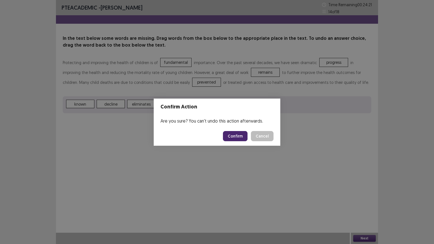
click at [236, 137] on button "Confirm" at bounding box center [235, 136] width 25 height 10
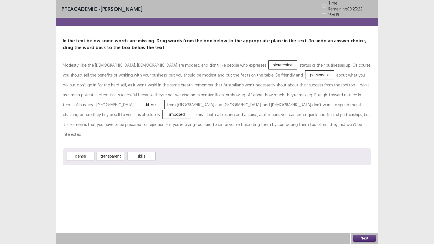
click at [373, 196] on button "Next" at bounding box center [364, 238] width 23 height 7
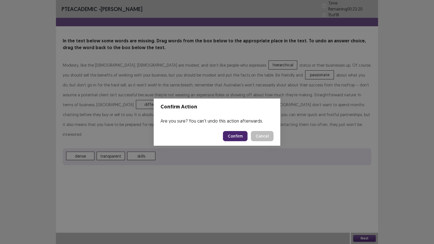
click at [240, 139] on button "Confirm" at bounding box center [235, 136] width 25 height 10
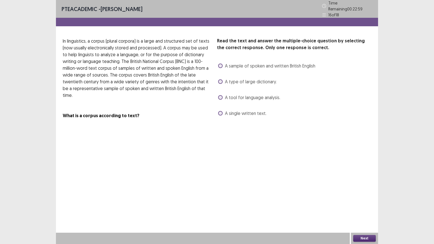
click at [261, 94] on span "A tool for language analysis." at bounding box center [252, 97] width 55 height 7
click at [364, 196] on button "Next" at bounding box center [364, 238] width 23 height 7
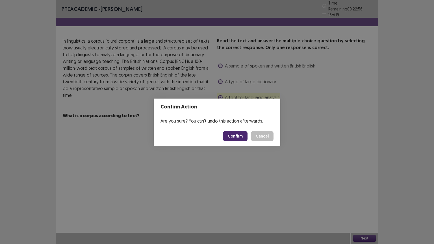
click at [229, 134] on button "Confirm" at bounding box center [235, 136] width 25 height 10
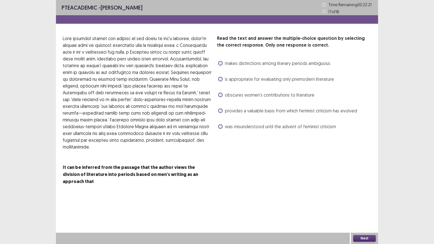
click at [227, 121] on div "Read the text and answer the multiple-choice question by selecting the correct …" at bounding box center [294, 83] width 154 height 96
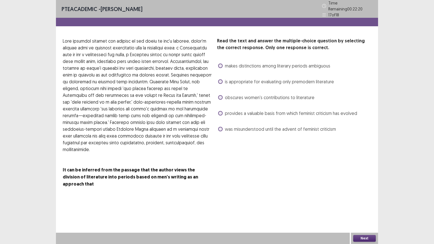
click at [239, 110] on span "provides a valuable basis from which feminist criticism has evolved" at bounding box center [291, 113] width 132 height 7
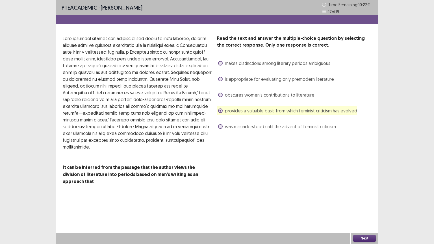
click at [366, 196] on button "Next" at bounding box center [364, 238] width 23 height 7
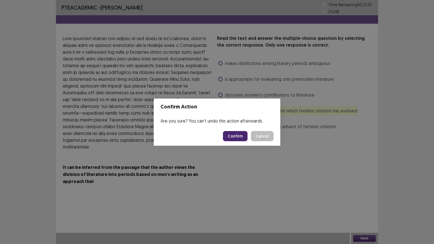
click at [237, 135] on button "Confirm" at bounding box center [235, 136] width 25 height 10
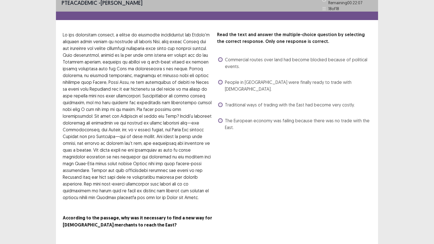
scroll to position [6, 0]
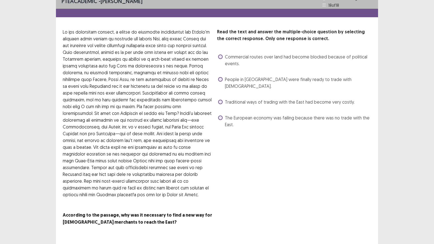
click at [219, 77] on label "People in [GEOGRAPHIC_DATA] were finally ready to trade with [DEMOGRAPHIC_DATA]." at bounding box center [294, 83] width 153 height 14
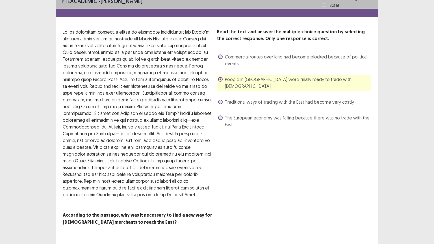
drag, startPoint x: 434, startPoint y: 133, endPoint x: 434, endPoint y: 155, distance: 22.3
click at [434, 155] on div "PTE academic - [PERSON_NAME] Time Remaining 00 : 21 : 24 18 of 18 Read the text…" at bounding box center [217, 126] width 434 height 264
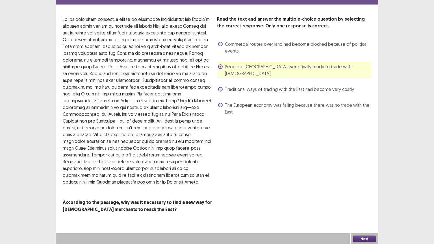
click at [372, 196] on button "Next" at bounding box center [364, 239] width 23 height 7
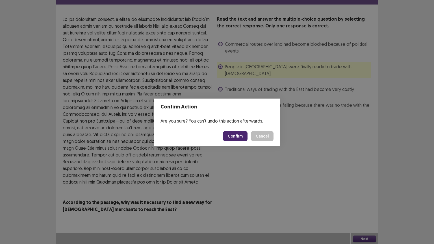
click at [238, 135] on button "Confirm" at bounding box center [235, 136] width 25 height 10
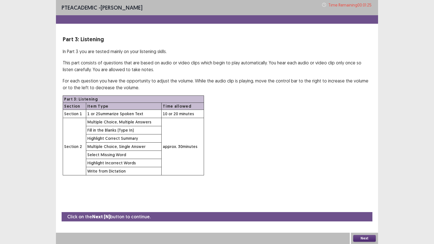
click at [365, 196] on button "Next" at bounding box center [364, 238] width 23 height 7
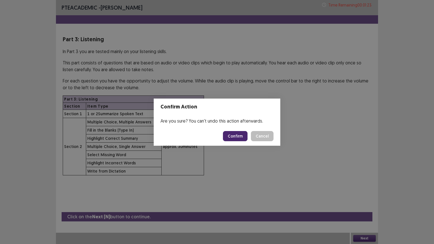
click at [235, 138] on button "Confirm" at bounding box center [235, 136] width 25 height 10
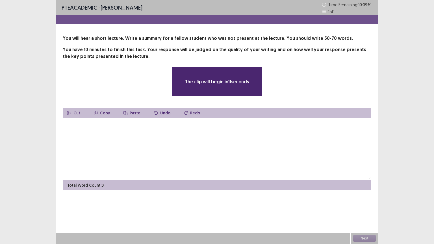
click at [235, 138] on textarea at bounding box center [217, 149] width 309 height 62
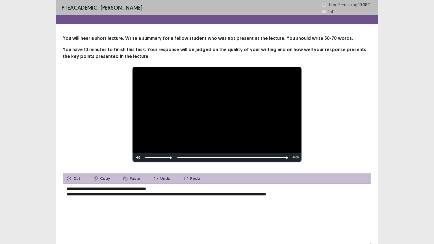
click at [145, 189] on textarea "**********" at bounding box center [217, 215] width 309 height 62
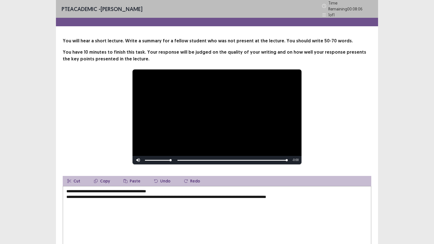
click at [162, 188] on textarea "**********" at bounding box center [217, 217] width 309 height 62
click at [66, 188] on textarea "**********" at bounding box center [217, 217] width 309 height 62
click at [202, 186] on textarea "**********" at bounding box center [217, 217] width 309 height 62
click at [68, 194] on textarea "**********" at bounding box center [217, 217] width 309 height 62
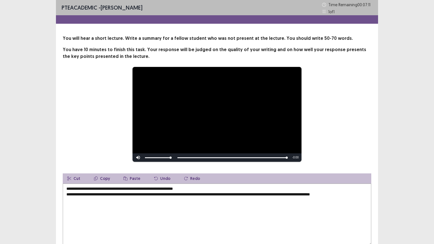
click at [175, 195] on textarea "**********" at bounding box center [217, 215] width 309 height 62
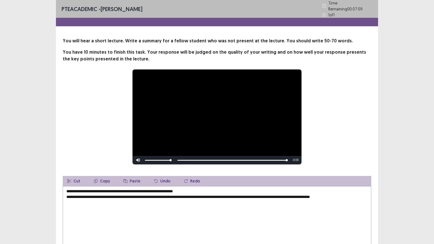
click at [225, 195] on textarea "**********" at bounding box center [217, 217] width 309 height 62
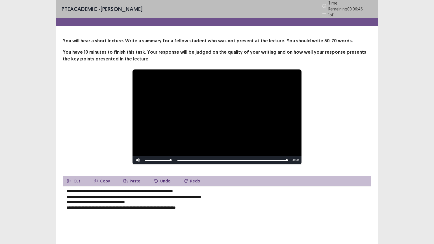
drag, startPoint x: 92, startPoint y: 205, endPoint x: 73, endPoint y: 206, distance: 19.5
click at [73, 196] on textarea "**********" at bounding box center [217, 217] width 309 height 62
click at [126, 196] on textarea "**********" at bounding box center [217, 217] width 309 height 62
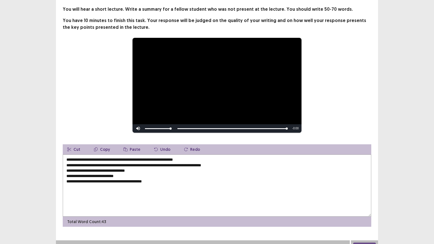
scroll to position [37, 0]
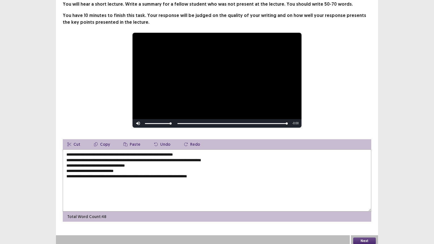
click at [136, 175] on textarea "**********" at bounding box center [217, 180] width 309 height 62
click at [223, 173] on textarea "**********" at bounding box center [217, 180] width 309 height 62
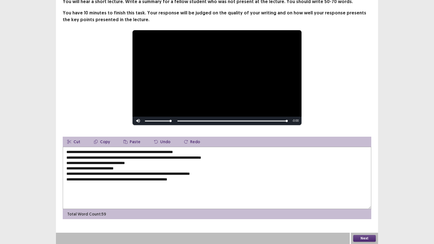
click at [90, 159] on textarea "**********" at bounding box center [217, 178] width 309 height 62
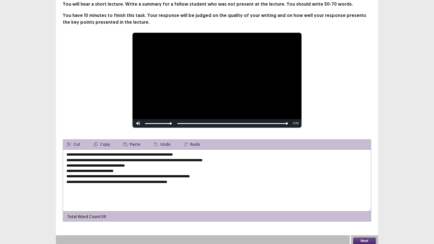
type textarea "**********"
click at [365, 196] on div "Next" at bounding box center [364, 240] width 27 height 11
click at [365, 196] on button "Next" at bounding box center [364, 241] width 23 height 7
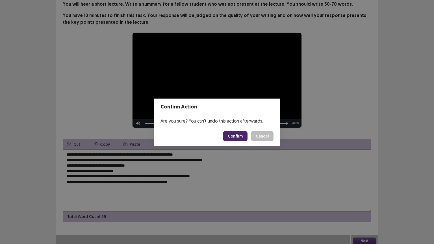
click at [243, 135] on button "Confirm" at bounding box center [235, 136] width 25 height 10
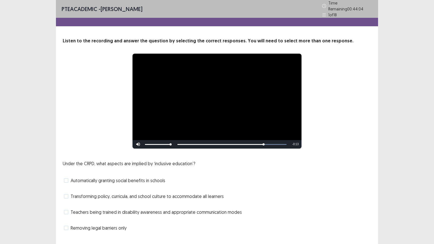
click at [155, 195] on span "Transforming policy, curricula, and school culture to accommodate all learners" at bounding box center [147, 196] width 153 height 7
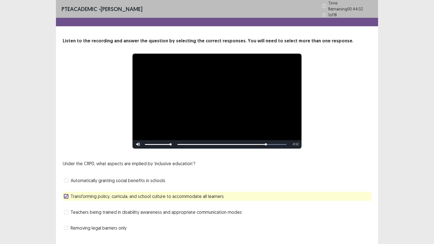
click at [157, 177] on span "Automatically granting social benefits in schools" at bounding box center [118, 180] width 95 height 7
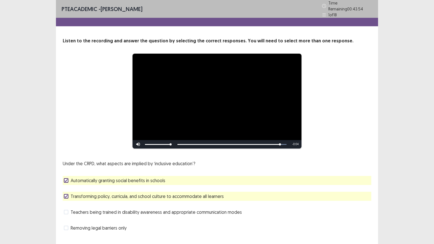
click at [144, 196] on span "Teachers being trained in disability awareness and appropriate communication mo…" at bounding box center [156, 212] width 171 height 7
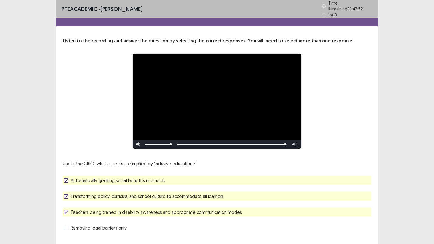
click at [158, 196] on span "Transforming policy, curricula, and school culture to accommodate all learners" at bounding box center [147, 196] width 153 height 7
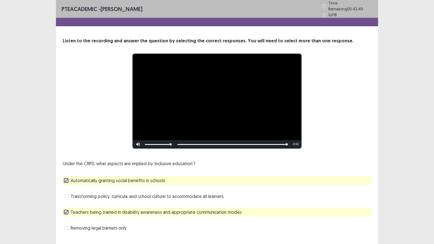
click at [153, 181] on span "Automatically granting social benefits in schools" at bounding box center [118, 180] width 95 height 7
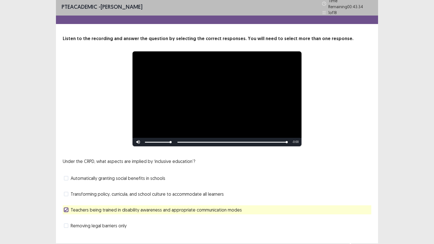
scroll to position [11, 0]
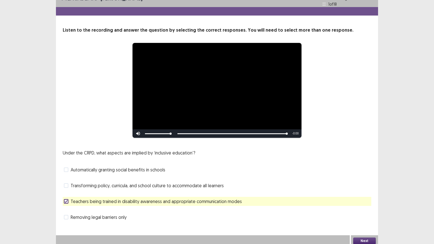
click at [364, 196] on button "Next" at bounding box center [364, 241] width 23 height 7
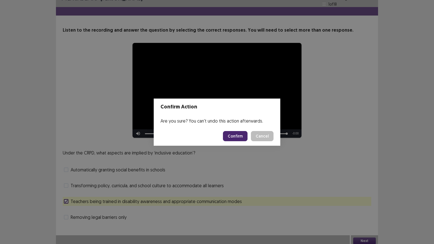
click at [236, 134] on button "Confirm" at bounding box center [235, 136] width 25 height 10
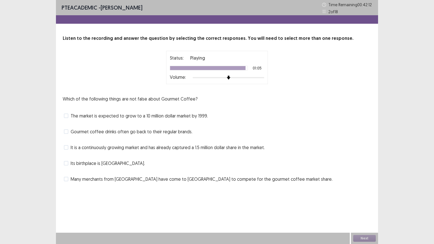
click at [127, 165] on span "Its birthplace is [GEOGRAPHIC_DATA]." at bounding box center [108, 163] width 74 height 7
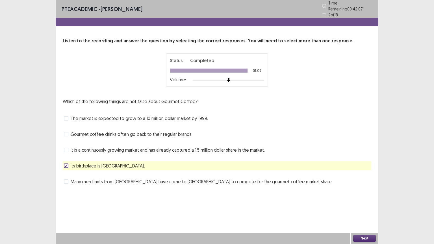
click at [365, 196] on button "Next" at bounding box center [364, 238] width 23 height 7
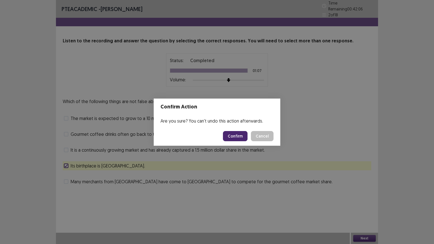
click at [236, 134] on button "Confirm" at bounding box center [235, 136] width 25 height 10
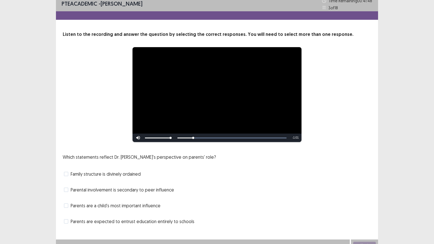
scroll to position [11, 0]
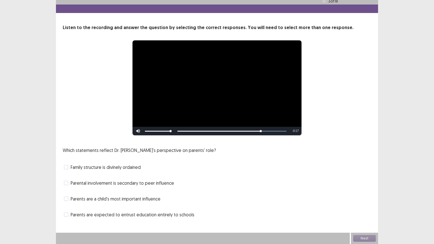
click at [119, 196] on span "Parents are a child's most important influence" at bounding box center [116, 199] width 90 height 7
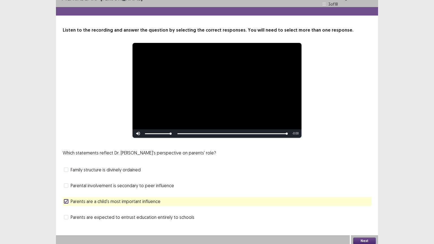
click at [366, 196] on button "Next" at bounding box center [364, 241] width 23 height 7
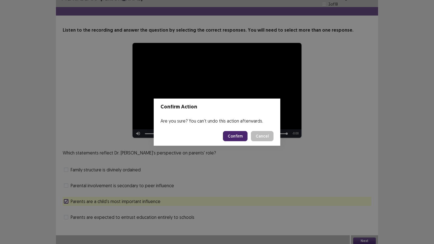
click at [242, 135] on button "Confirm" at bounding box center [235, 136] width 25 height 10
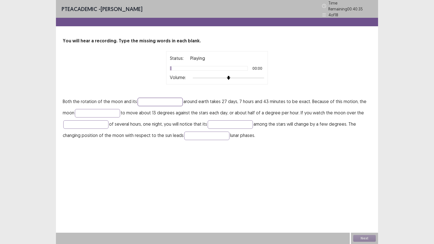
click at [162, 98] on input "text" at bounding box center [160, 102] width 45 height 8
type input "**********"
click at [108, 110] on input "text" at bounding box center [97, 113] width 45 height 8
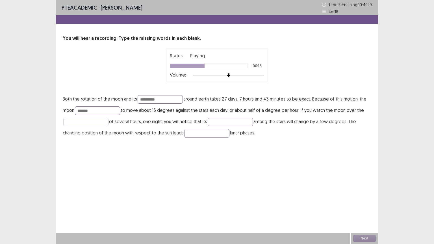
type input "*******"
click at [98, 120] on input "text" at bounding box center [85, 122] width 45 height 8
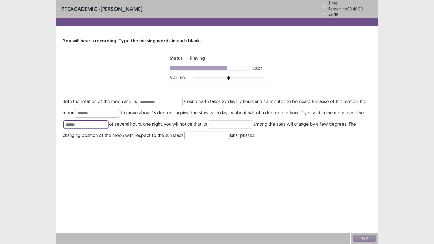
type input "******"
click at [223, 125] on input "text" at bounding box center [230, 124] width 45 height 8
type input "********"
click at [207, 132] on input "text" at bounding box center [206, 136] width 45 height 8
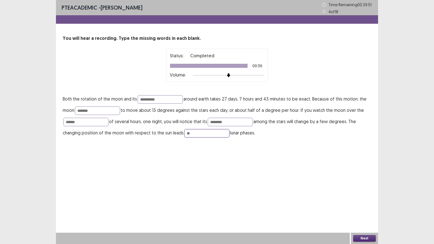
type input "**"
click at [360, 196] on button "Next" at bounding box center [364, 238] width 23 height 7
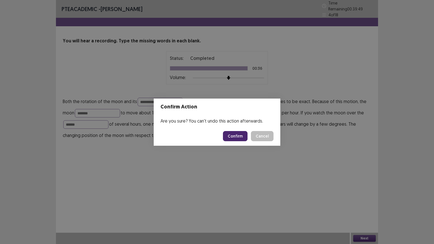
click at [241, 138] on button "Confirm" at bounding box center [235, 136] width 25 height 10
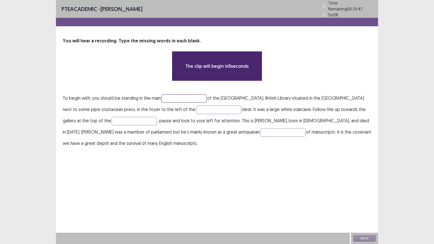
click at [189, 95] on input "text" at bounding box center [183, 98] width 45 height 8
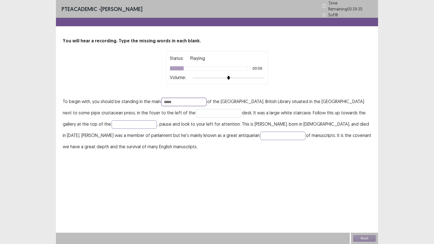
type input "*****"
click at [196, 109] on input "text" at bounding box center [218, 113] width 45 height 8
type input "**********"
click at [112, 120] on input "text" at bounding box center [134, 124] width 45 height 8
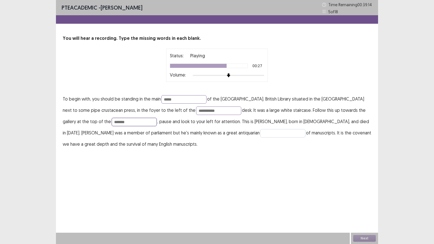
type input "*******"
click at [260, 134] on input "text" at bounding box center [282, 133] width 45 height 8
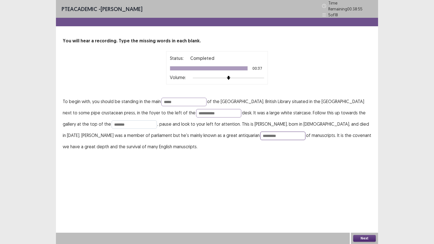
type input "*********"
click at [112, 122] on input "*******" at bounding box center [134, 124] width 45 height 8
type input "*"
type input "*****"
click at [361, 196] on button "Next" at bounding box center [364, 238] width 23 height 7
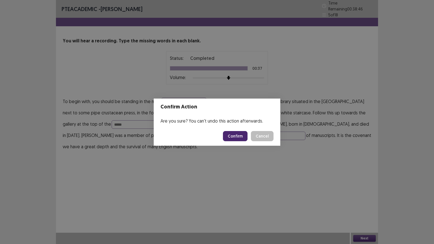
click at [238, 134] on button "Confirm" at bounding box center [235, 136] width 25 height 10
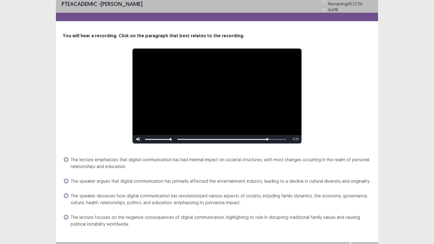
scroll to position [12, 0]
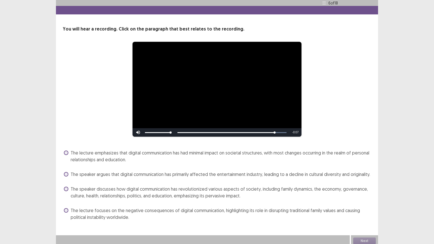
click at [161, 186] on span "The speaker discusses how digital communication has revolutionized various aspe…" at bounding box center [221, 193] width 301 height 14
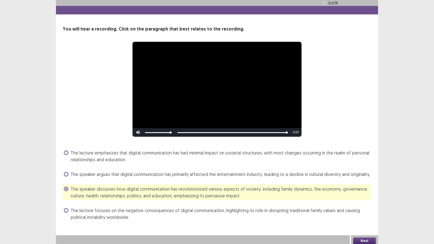
click at [362, 196] on button "Next" at bounding box center [364, 241] width 23 height 7
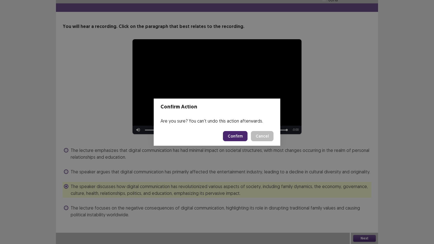
click at [233, 138] on button "Confirm" at bounding box center [235, 136] width 25 height 10
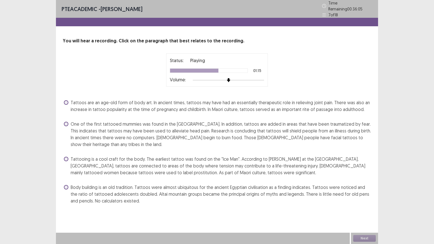
click at [249, 102] on span "Tattoos are an age-old form of body art. In ancient times, tattoos may have had…" at bounding box center [221, 106] width 301 height 14
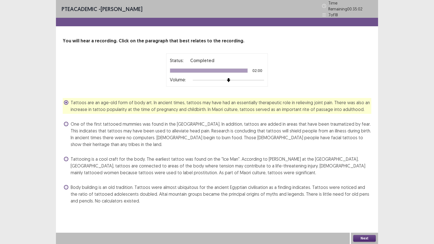
click at [172, 190] on span "Body building is an old tradition. Tattoos were almost ubiquitous for the ancie…" at bounding box center [221, 194] width 301 height 20
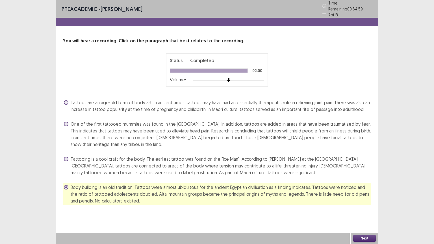
click at [242, 106] on span "Tattoos are an age-old form of body art. In ancient times, tattoos may have had…" at bounding box center [221, 106] width 301 height 14
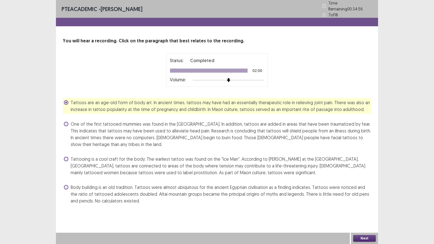
click at [365, 196] on div "Next" at bounding box center [364, 238] width 27 height 11
click at [366, 196] on button "Next" at bounding box center [364, 238] width 23 height 7
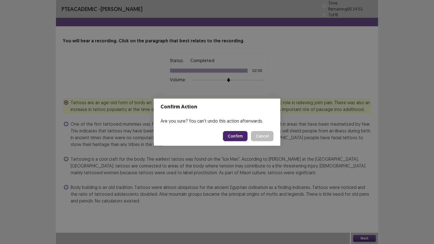
click at [269, 133] on button "Cancel" at bounding box center [262, 136] width 23 height 10
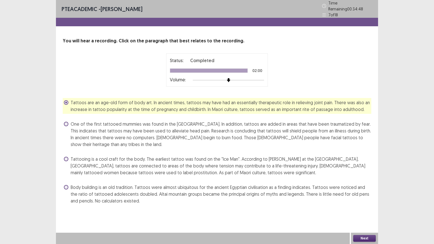
click at [153, 162] on span "Tattooing is a cool craft for the body. The earliest tattoo was found on the "I…" at bounding box center [221, 166] width 301 height 20
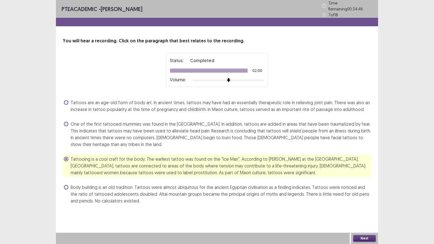
click at [289, 196] on div "PTE academic - [PERSON_NAME] Time Remaining 00 : 34 : 46 7 of 18 You will hear …" at bounding box center [217, 108] width 322 height 217
click at [358, 196] on div "Next" at bounding box center [364, 238] width 27 height 11
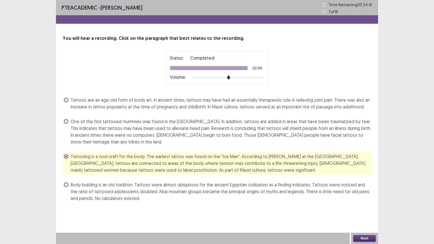
click at [362, 196] on button "Next" at bounding box center [364, 238] width 23 height 7
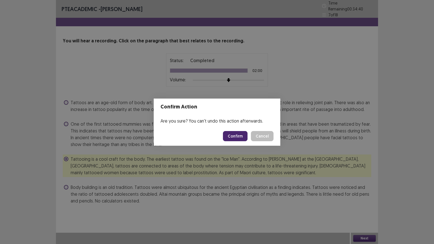
click at [241, 135] on button "Confirm" at bounding box center [235, 136] width 25 height 10
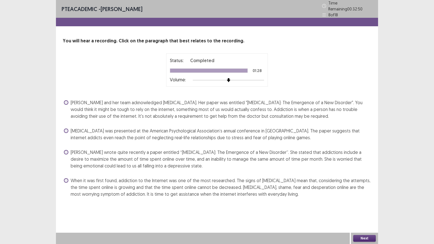
click at [177, 130] on span "[MEDICAL_DATA] was presented at the American Psychological Association’s annual…" at bounding box center [221, 134] width 301 height 14
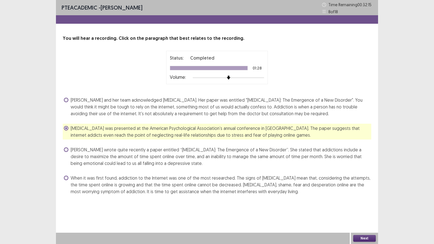
click at [360, 196] on button "Next" at bounding box center [364, 238] width 23 height 7
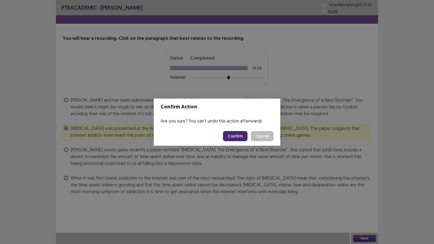
click at [262, 138] on button "Cancel" at bounding box center [262, 136] width 23 height 10
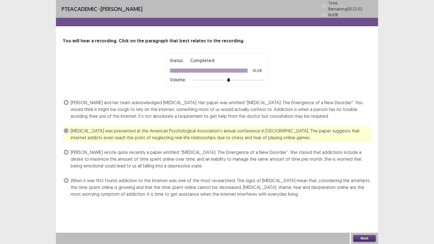
click at [369, 196] on button "Next" at bounding box center [364, 238] width 23 height 7
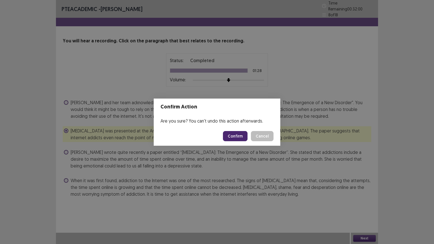
click at [240, 139] on button "Confirm" at bounding box center [235, 136] width 25 height 10
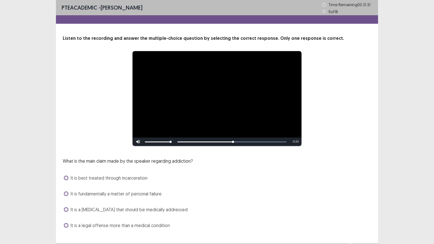
click at [125, 196] on span "It is a [MEDICAL_DATA] that should be medically addressed" at bounding box center [129, 209] width 117 height 7
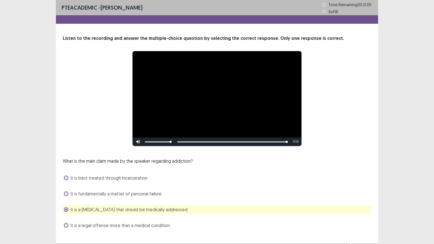
scroll to position [11, 0]
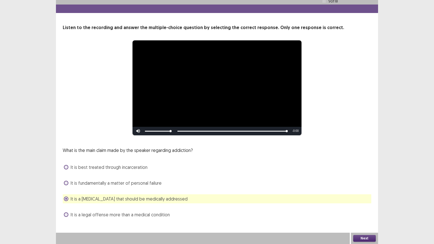
click at [359, 196] on button "Next" at bounding box center [364, 238] width 23 height 7
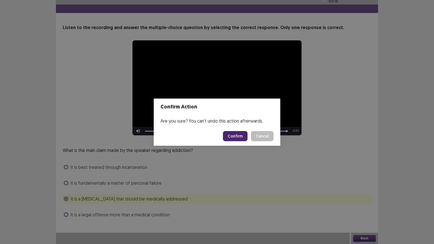
click at [240, 138] on button "Confirm" at bounding box center [235, 136] width 25 height 10
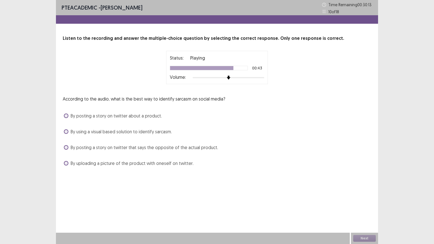
click at [182, 164] on span "By uploading a picture of the product with oneself on twitter." at bounding box center [132, 163] width 123 height 7
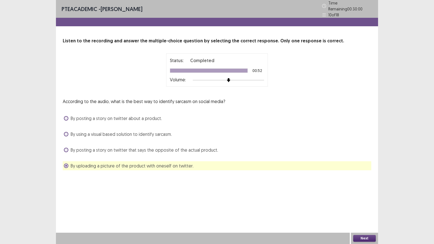
click at [166, 150] on span "By posting a story on twitter that says the opposite of the actual product." at bounding box center [144, 150] width 147 height 7
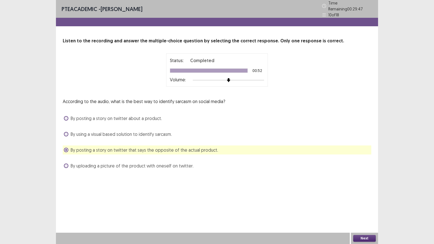
click at [152, 131] on span "By using a visual based solution to identify sarcasm." at bounding box center [121, 134] width 101 height 7
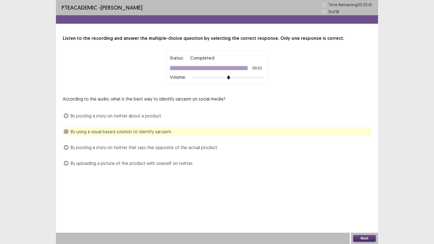
click at [369, 196] on button "Next" at bounding box center [364, 238] width 23 height 7
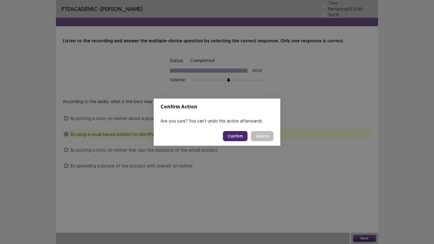
click at [231, 132] on button "Confirm" at bounding box center [235, 136] width 25 height 10
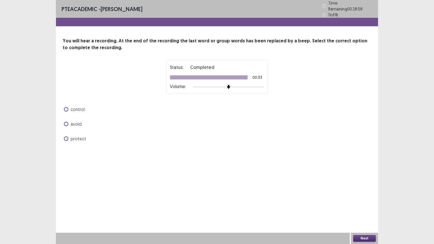
click at [83, 108] on span "control" at bounding box center [78, 109] width 14 height 7
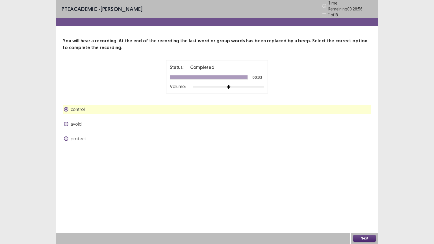
click at [81, 121] on span "avoid" at bounding box center [76, 124] width 11 height 7
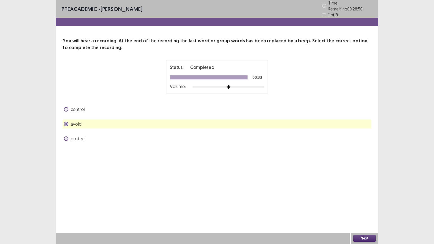
click at [363, 196] on button "Next" at bounding box center [364, 238] width 23 height 7
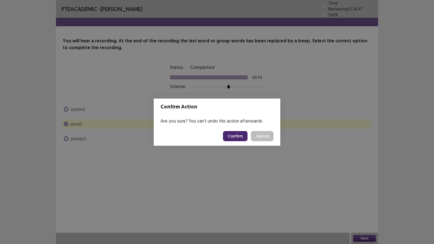
click at [262, 136] on button "Cancel" at bounding box center [262, 136] width 23 height 10
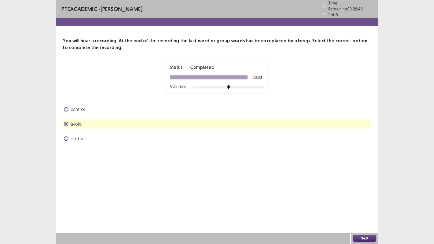
click at [82, 108] on span "control" at bounding box center [78, 109] width 14 height 7
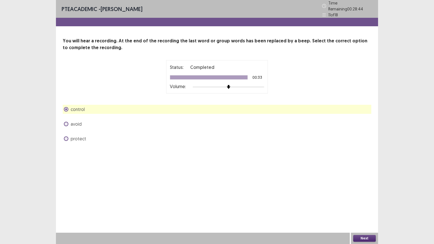
click at [370, 196] on button "Next" at bounding box center [364, 238] width 23 height 7
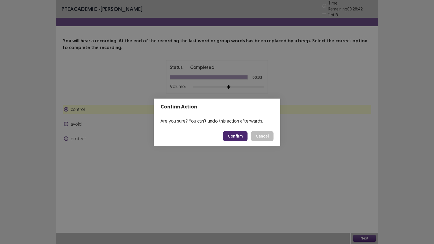
click at [233, 138] on button "Confirm" at bounding box center [235, 136] width 25 height 10
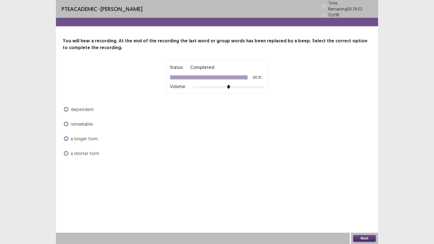
click at [85, 121] on span "remarkable" at bounding box center [82, 124] width 22 height 7
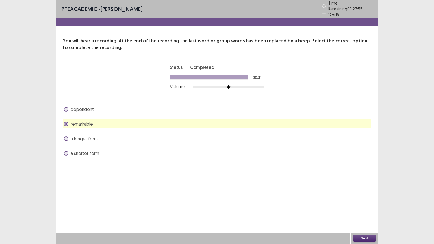
click at [94, 135] on span "a longer form" at bounding box center [84, 138] width 27 height 7
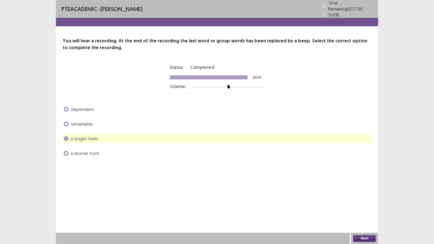
click at [91, 150] on span "a shorter form" at bounding box center [85, 153] width 29 height 7
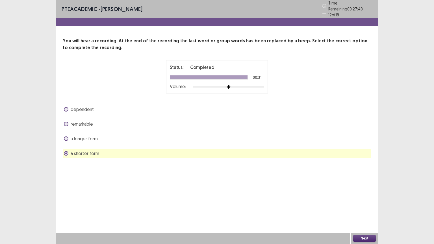
click at [365, 196] on button "Next" at bounding box center [364, 238] width 23 height 7
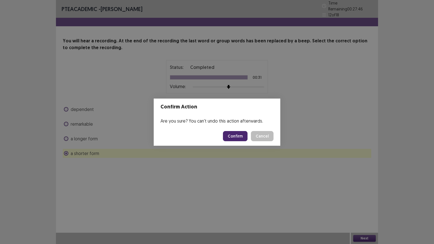
click at [238, 139] on button "Confirm" at bounding box center [235, 136] width 25 height 10
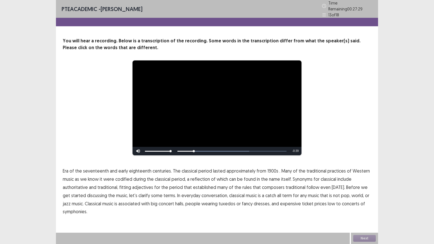
click at [268, 171] on span "1900s" at bounding box center [272, 171] width 11 height 7
click at [328, 196] on span "low" at bounding box center [331, 203] width 7 height 7
click at [292, 185] on span "traditional" at bounding box center [296, 187] width 20 height 7
click at [360, 196] on button "Next" at bounding box center [364, 238] width 23 height 7
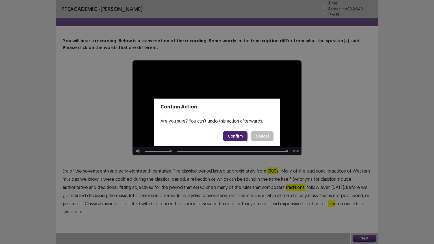
click at [255, 135] on button "Cancel" at bounding box center [262, 136] width 23 height 10
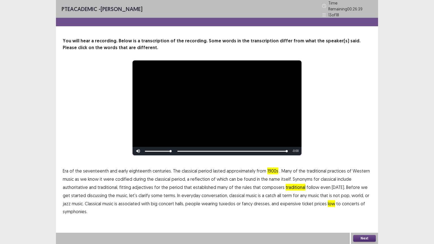
click at [79, 196] on span "symphonies." at bounding box center [75, 211] width 25 height 7
click at [372, 196] on button "Next" at bounding box center [364, 238] width 23 height 7
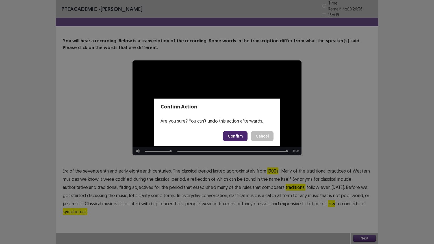
click at [242, 136] on button "Confirm" at bounding box center [235, 136] width 25 height 10
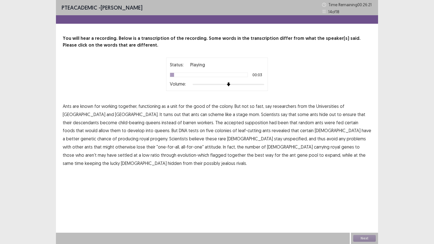
click at [154, 107] on span "functioning" at bounding box center [149, 106] width 22 height 7
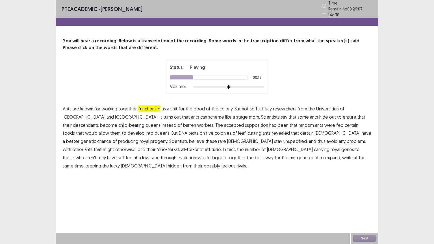
click at [99, 122] on span "descendants" at bounding box center [86, 125] width 26 height 7
click at [245, 124] on span "supposition" at bounding box center [256, 125] width 23 height 7
click at [283, 139] on span "unspecified," at bounding box center [295, 141] width 24 height 7
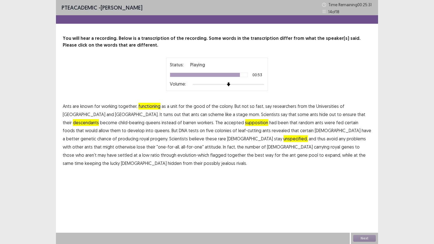
click at [226, 152] on span "flagged" at bounding box center [218, 155] width 16 height 7
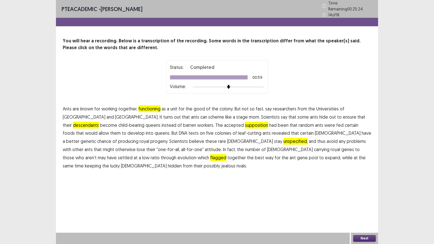
click at [360, 196] on button "Next" at bounding box center [364, 238] width 23 height 7
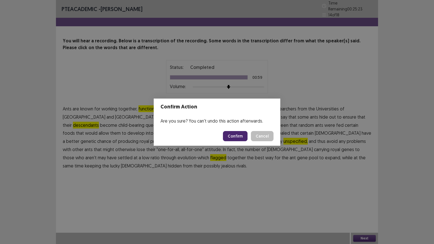
click at [241, 136] on button "Confirm" at bounding box center [235, 136] width 25 height 10
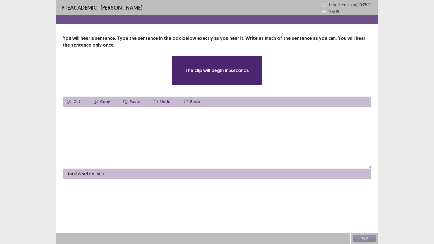
click at [241, 136] on textarea at bounding box center [217, 138] width 309 height 62
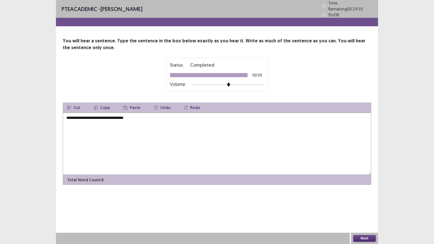
type textarea "**********"
click at [356, 196] on button "Next" at bounding box center [364, 238] width 23 height 7
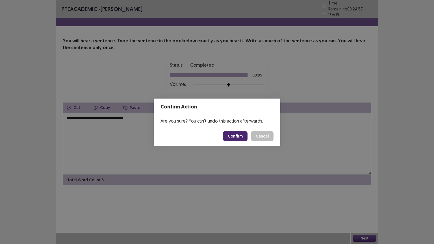
click at [232, 137] on button "Confirm" at bounding box center [235, 136] width 25 height 10
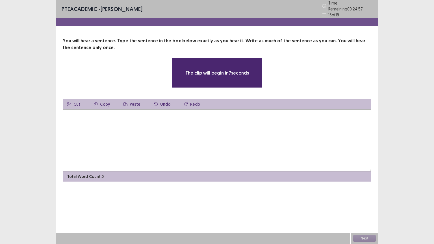
click at [212, 138] on textarea at bounding box center [217, 140] width 309 height 62
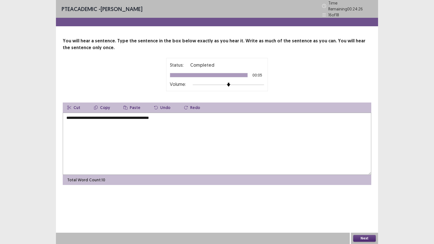
click at [104, 116] on textarea "**********" at bounding box center [217, 144] width 309 height 62
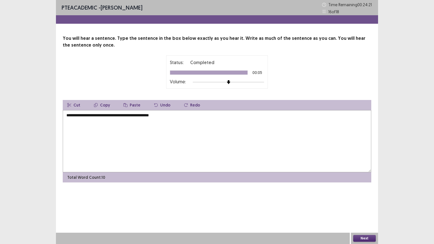
click at [122, 115] on textarea "**********" at bounding box center [217, 141] width 309 height 62
click at [103, 115] on textarea "**********" at bounding box center [217, 141] width 309 height 62
type textarea "**********"
click at [367, 196] on button "Next" at bounding box center [364, 238] width 23 height 7
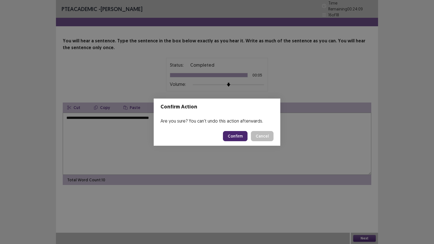
click at [235, 140] on button "Confirm" at bounding box center [235, 136] width 25 height 10
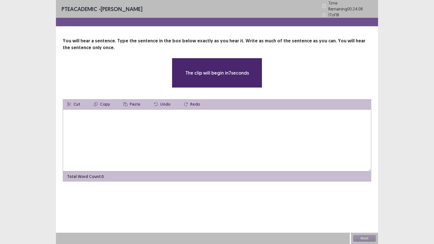
click at [201, 138] on textarea at bounding box center [217, 140] width 309 height 62
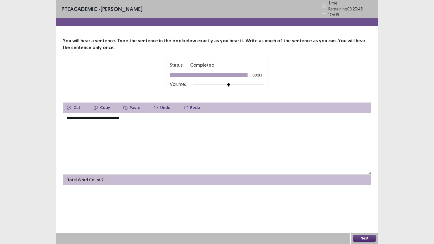
type textarea "**********"
click at [372, 196] on button "Next" at bounding box center [364, 238] width 23 height 7
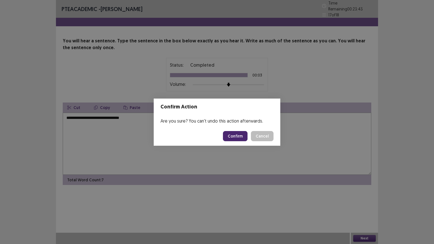
click at [235, 136] on button "Confirm" at bounding box center [235, 136] width 25 height 10
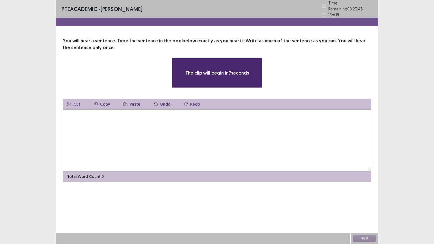
click at [216, 136] on textarea at bounding box center [217, 140] width 309 height 62
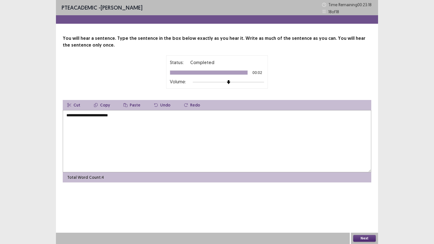
type textarea "**********"
click at [358, 196] on button "Next" at bounding box center [364, 238] width 23 height 7
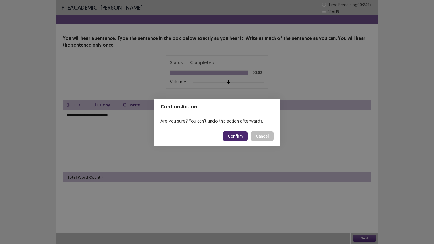
click at [231, 140] on button "Confirm" at bounding box center [235, 136] width 25 height 10
